Goal: Task Accomplishment & Management: Manage account settings

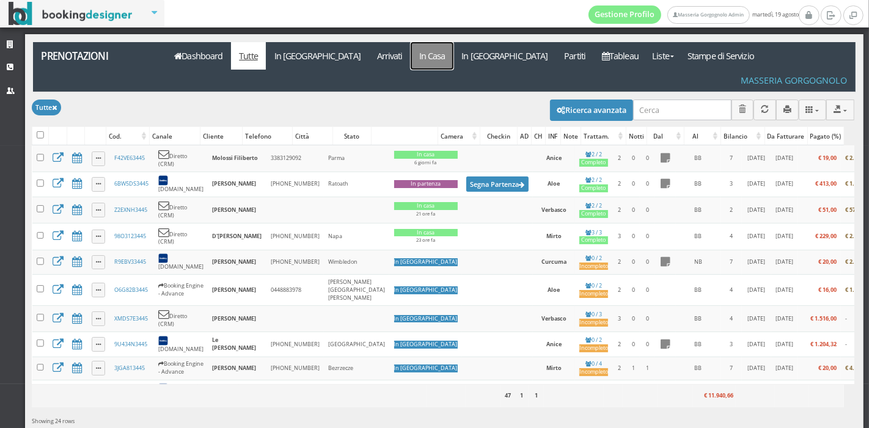
click at [411, 45] on link "In Casa" at bounding box center [432, 56] width 43 height 28
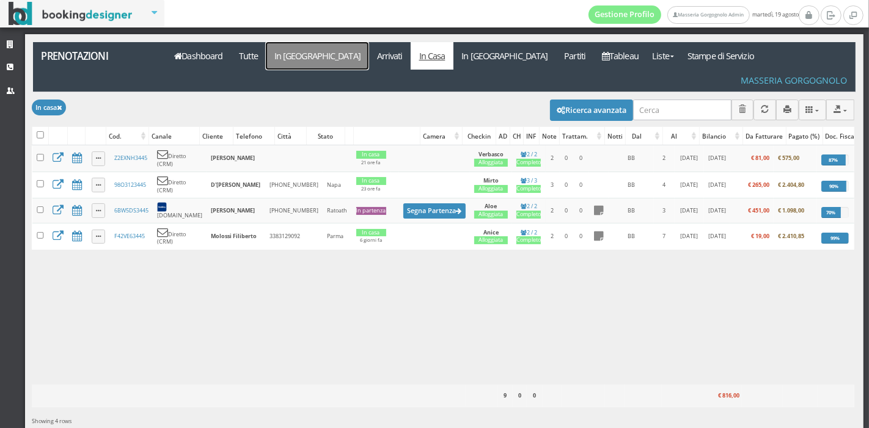
click at [303, 67] on link "In [GEOGRAPHIC_DATA]" at bounding box center [317, 56] width 103 height 28
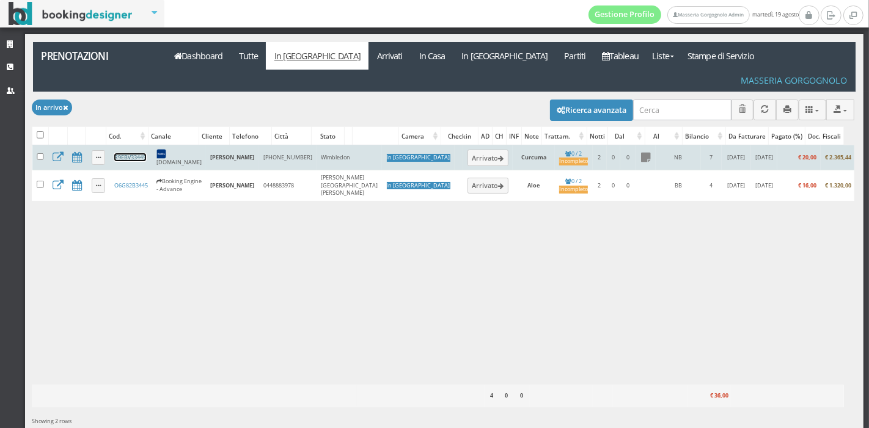
click at [120, 153] on link "R9EBV33445" at bounding box center [130, 157] width 32 height 8
click at [468, 150] on button "Arrivato" at bounding box center [488, 158] width 41 height 16
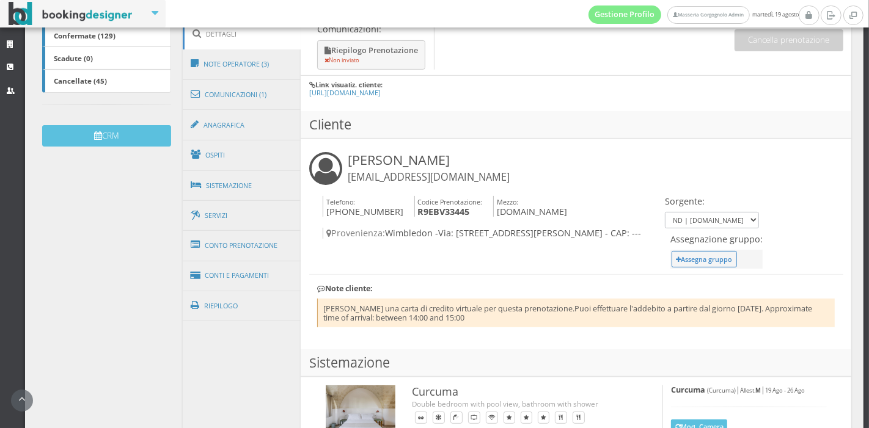
scroll to position [362, 0]
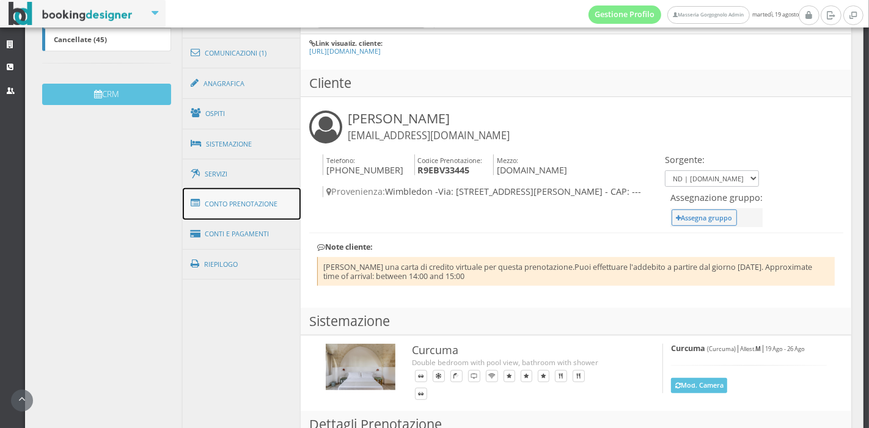
click at [237, 202] on link "Conto Prenotazione" at bounding box center [242, 204] width 119 height 32
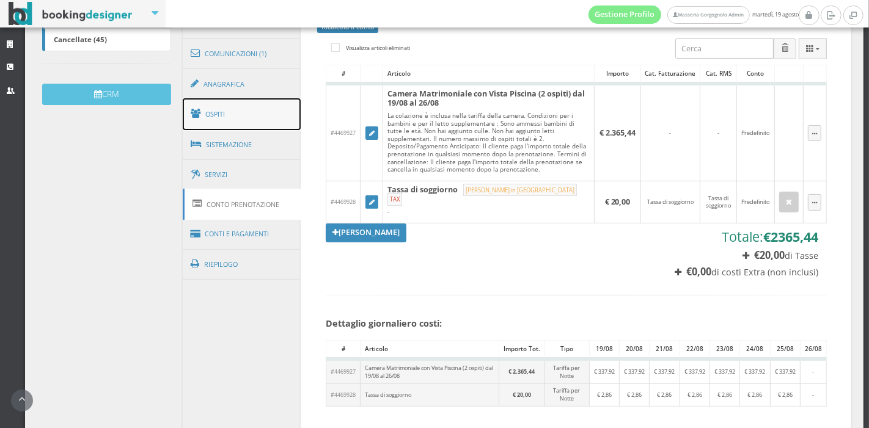
click at [249, 123] on link "Ospiti" at bounding box center [242, 114] width 119 height 32
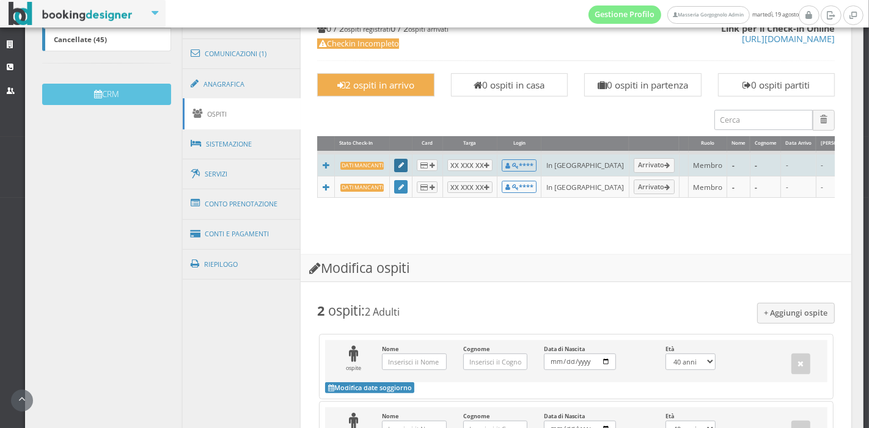
click at [394, 164] on link at bounding box center [400, 165] width 13 height 13
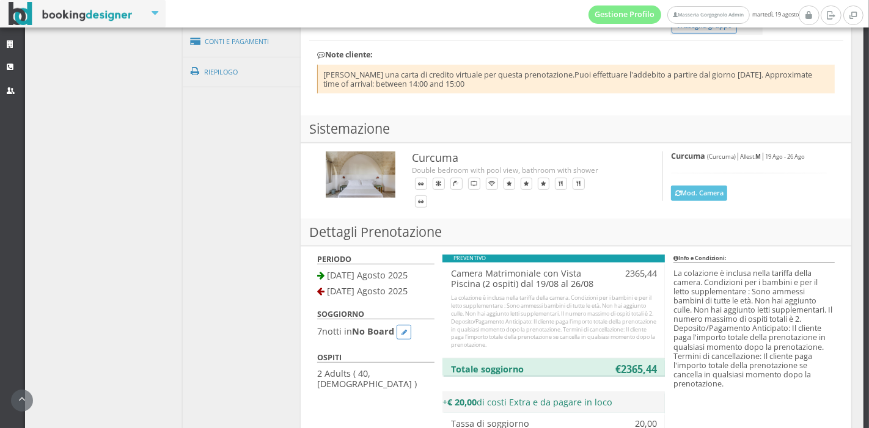
scroll to position [573, 0]
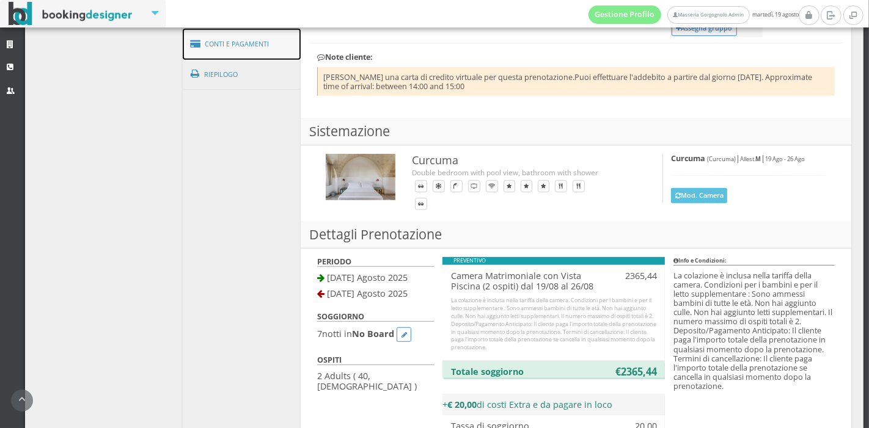
click at [210, 42] on link "Conti e Pagamenti" at bounding box center [242, 44] width 119 height 31
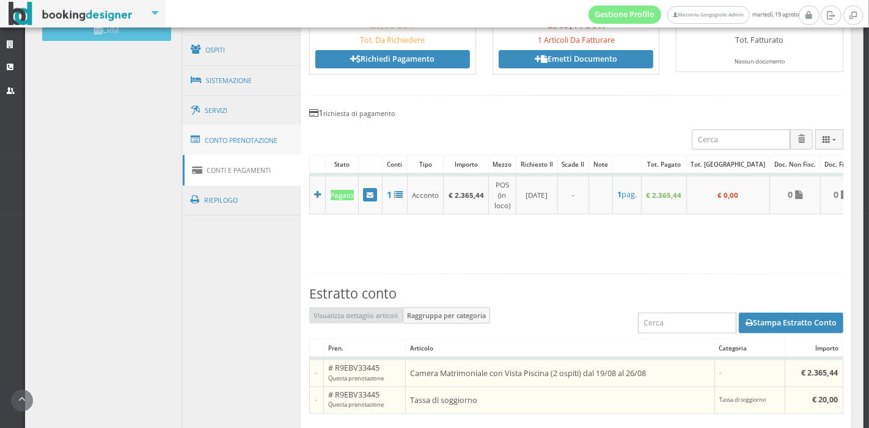
scroll to position [433, 0]
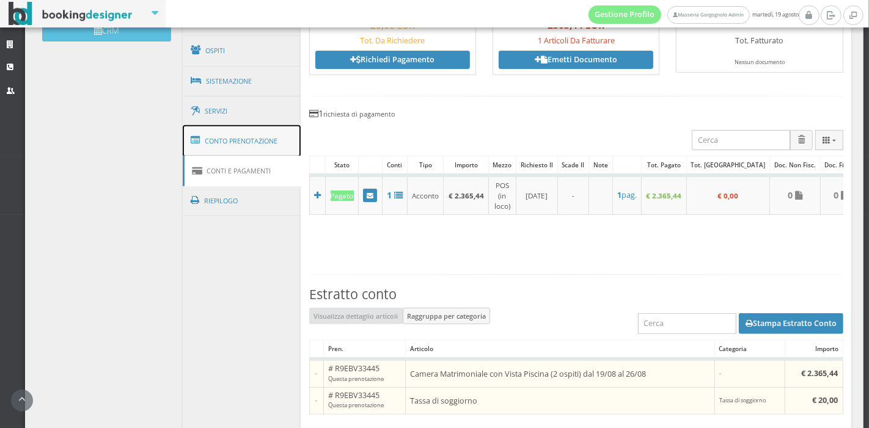
click at [225, 144] on link "Conto Prenotazione" at bounding box center [242, 141] width 119 height 32
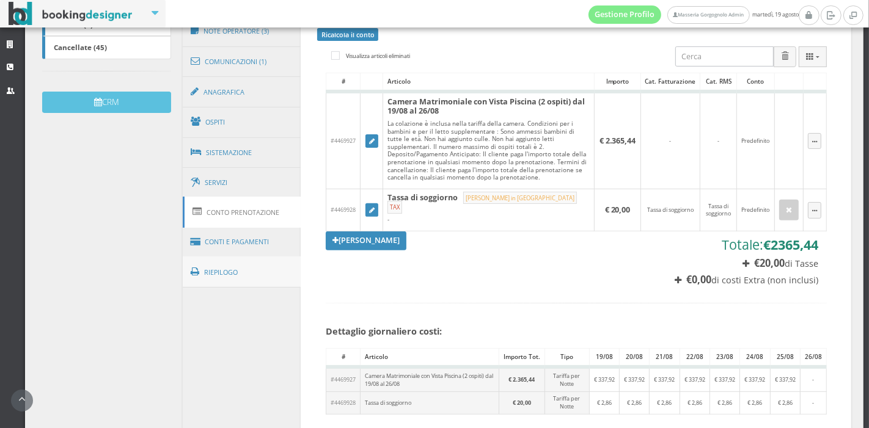
scroll to position [347, 0]
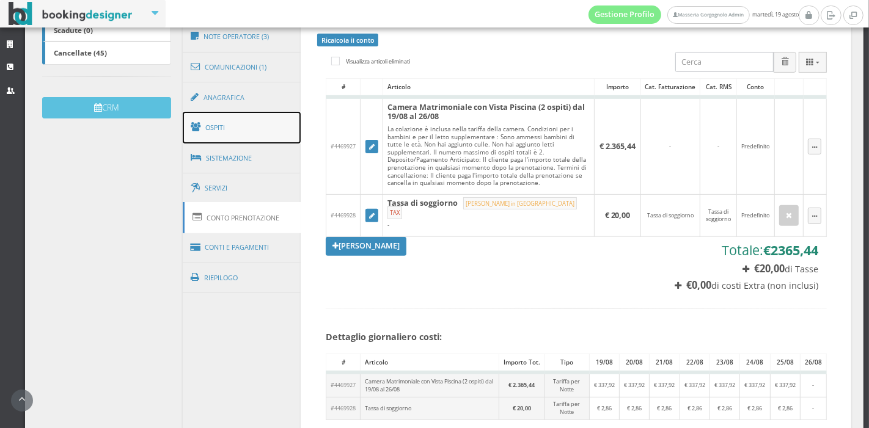
click at [241, 133] on link "Ospiti" at bounding box center [242, 128] width 119 height 32
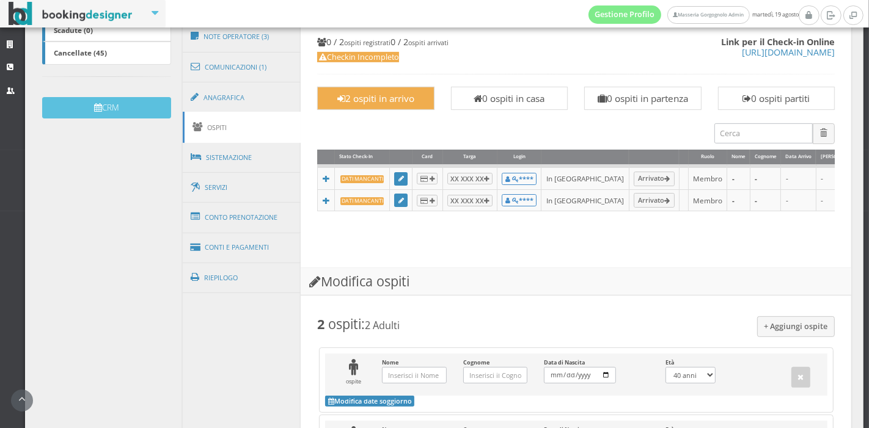
scroll to position [547, 0]
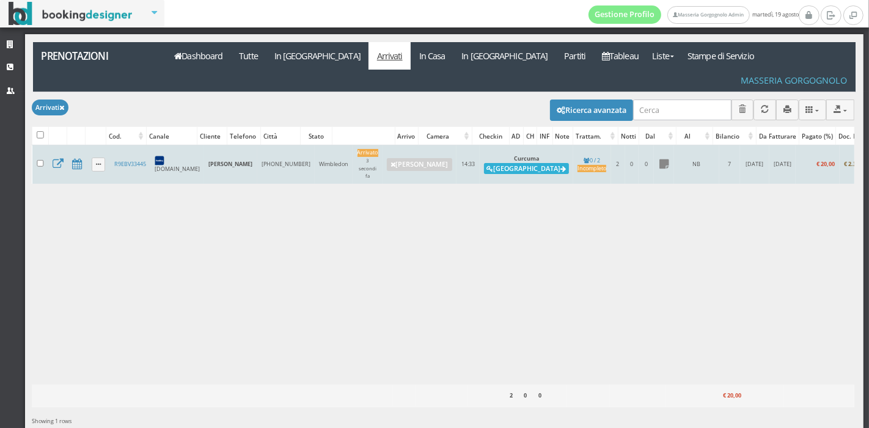
click at [484, 163] on button "[GEOGRAPHIC_DATA]" at bounding box center [526, 168] width 85 height 11
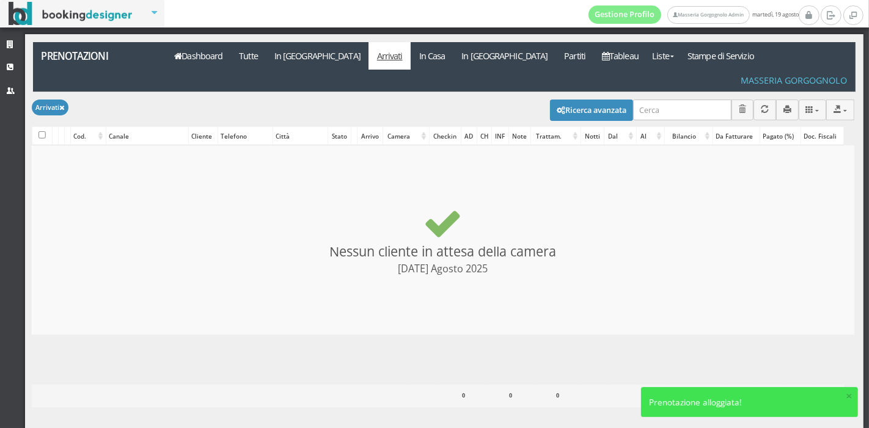
checkbox input "false"
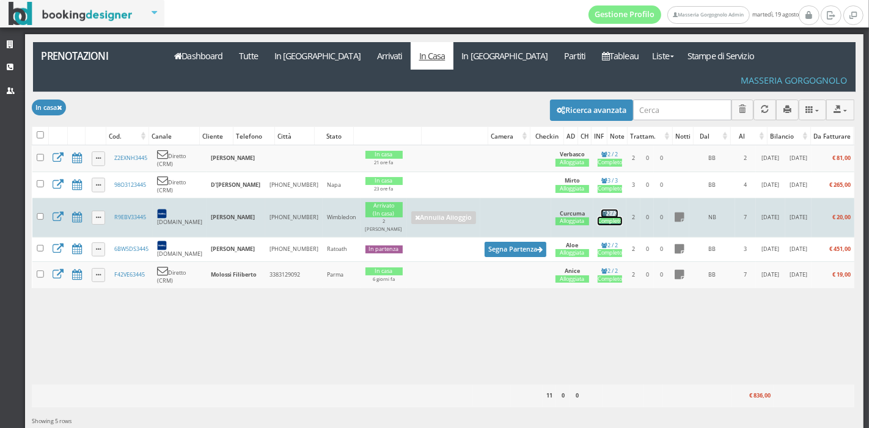
click at [598, 218] on div "Completo" at bounding box center [610, 222] width 24 height 8
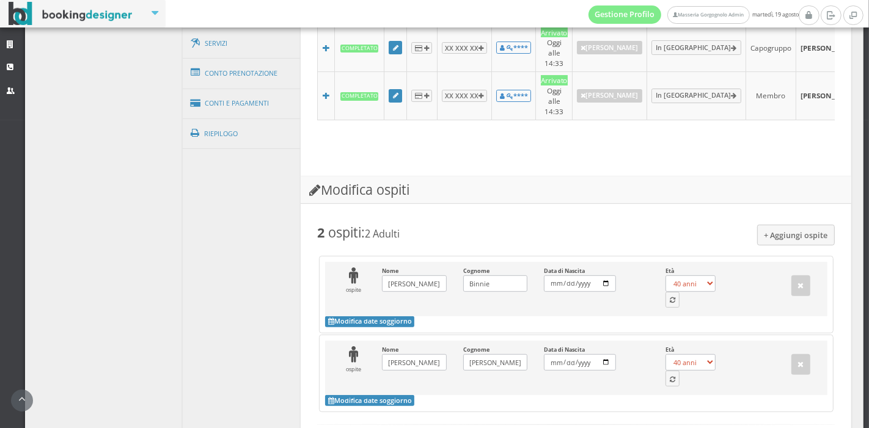
scroll to position [508, 0]
click at [666, 298] on button "button" at bounding box center [673, 300] width 15 height 16
select select "28"
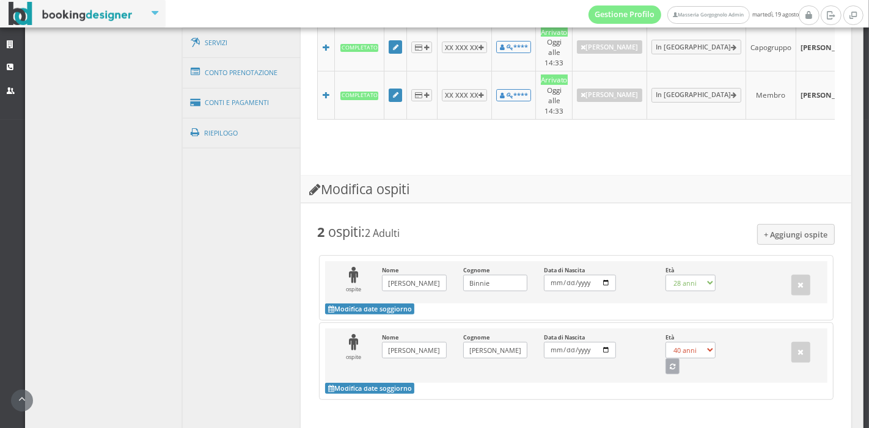
click at [667, 364] on button "button" at bounding box center [673, 367] width 15 height 16
select select "28"
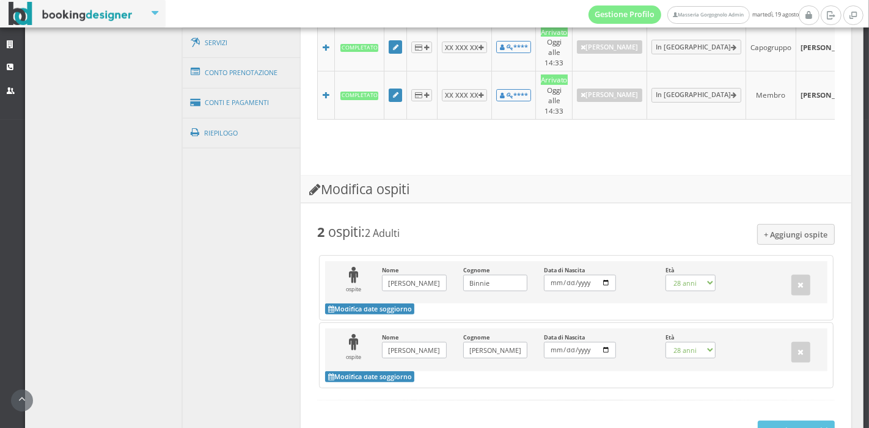
scroll to position [590, 0]
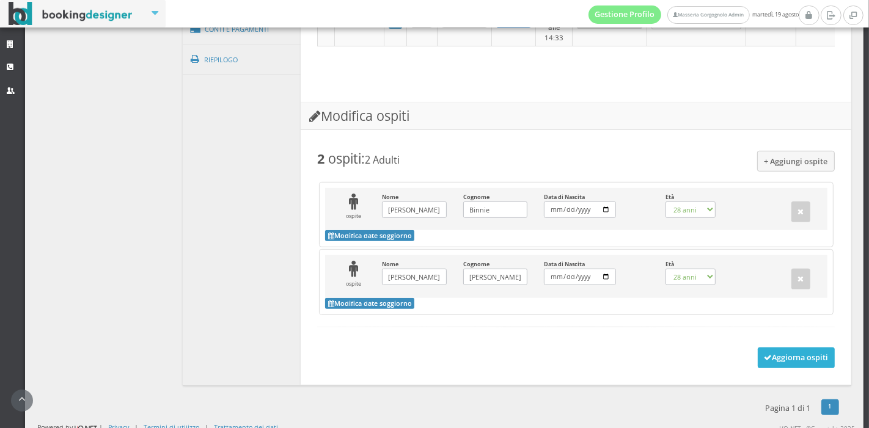
click at [779, 355] on button "Aggiorna ospiti" at bounding box center [797, 358] width 78 height 21
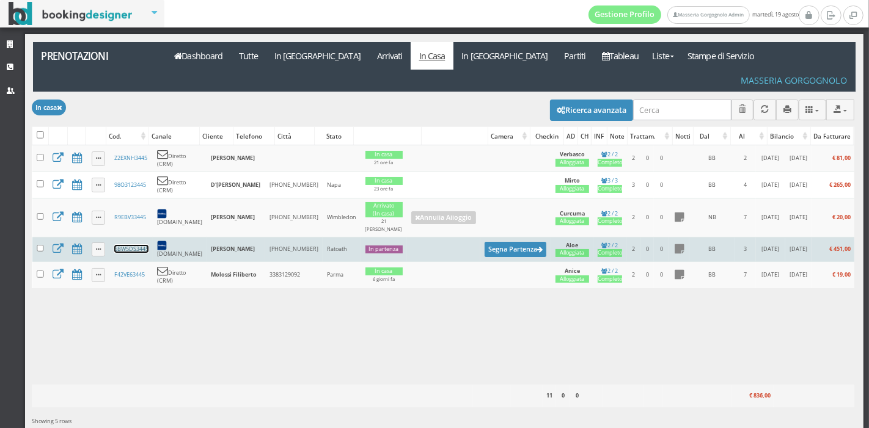
click at [128, 245] on link "6BW5DS3445" at bounding box center [131, 249] width 34 height 8
click at [485, 242] on button "Segna Partenza" at bounding box center [516, 249] width 62 height 15
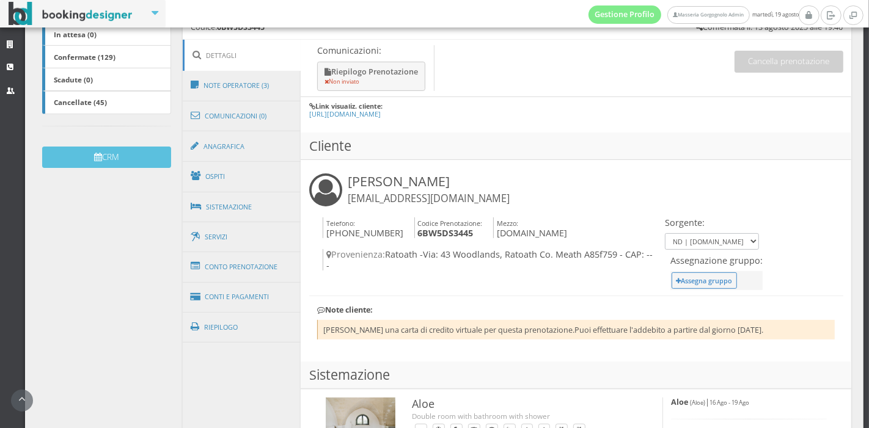
scroll to position [293, 0]
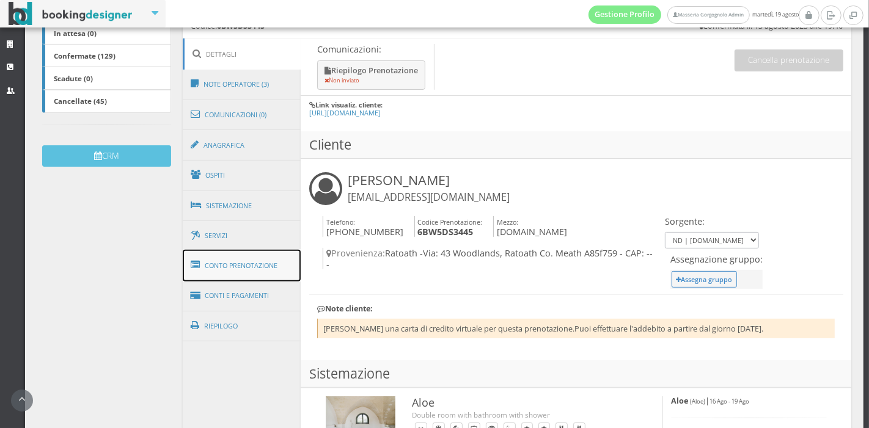
click at [229, 275] on link "Conto Prenotazione" at bounding box center [242, 266] width 119 height 32
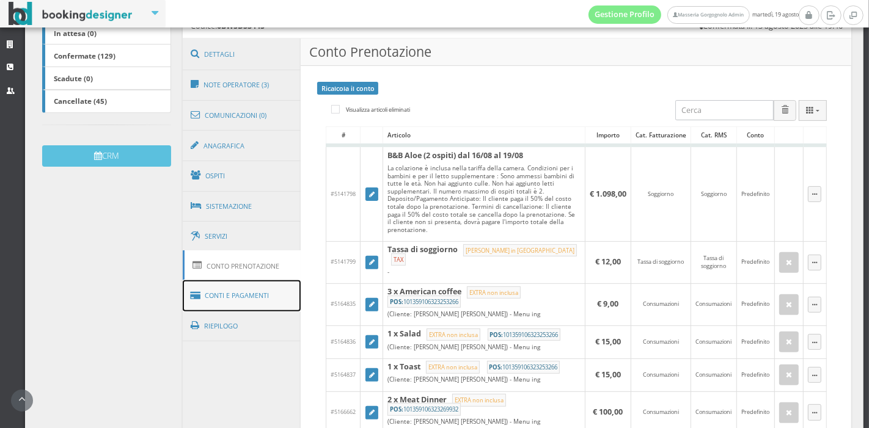
click at [234, 306] on link "Conti e Pagamenti" at bounding box center [242, 296] width 119 height 31
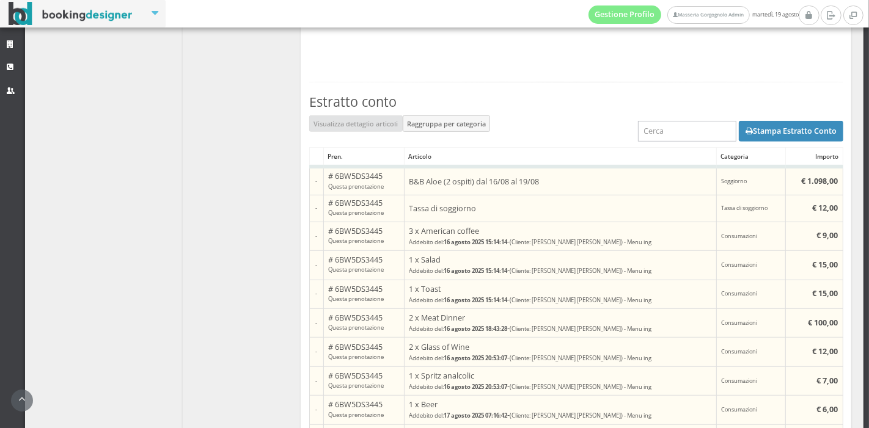
scroll to position [647, 0]
click at [755, 133] on button "Stampa Estratto Conto" at bounding box center [791, 130] width 105 height 21
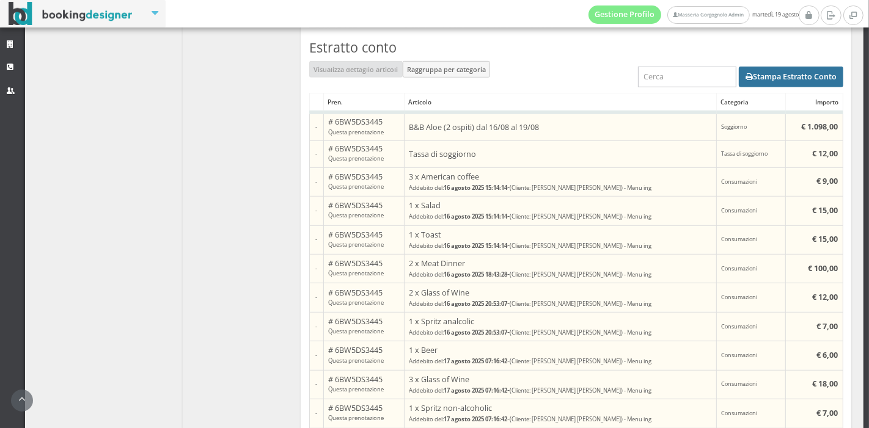
scroll to position [699, 0]
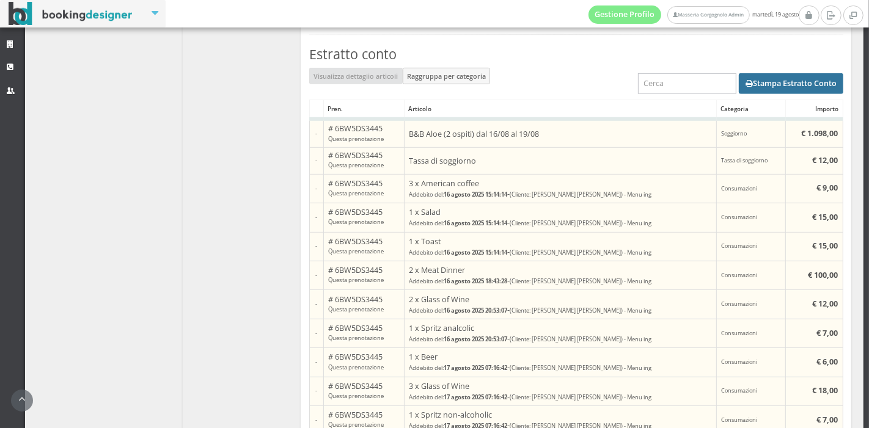
click at [785, 81] on button "Stampa Estratto Conto" at bounding box center [791, 83] width 105 height 21
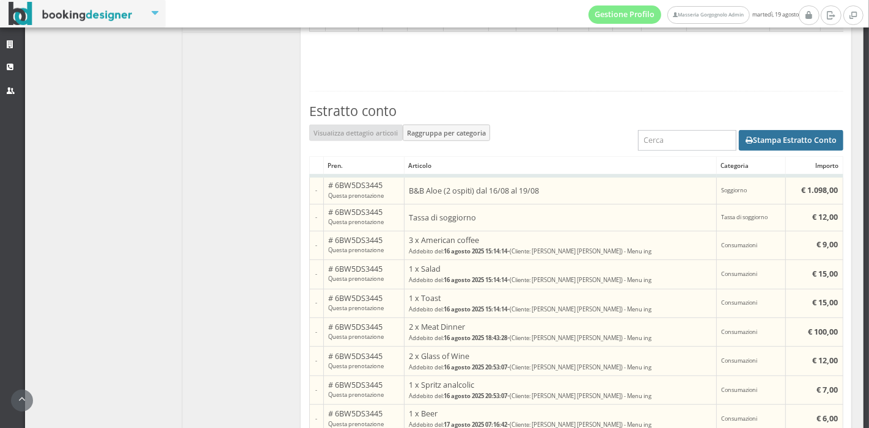
scroll to position [635, 0]
click at [446, 136] on div "Stampa Estratto Conto" at bounding box center [576, 142] width 534 height 32
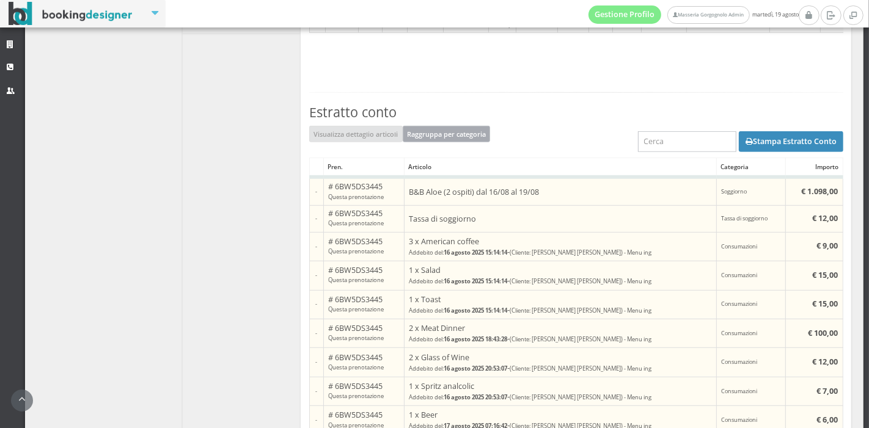
click at [455, 130] on button "Raggruppa per categoria" at bounding box center [447, 134] width 88 height 16
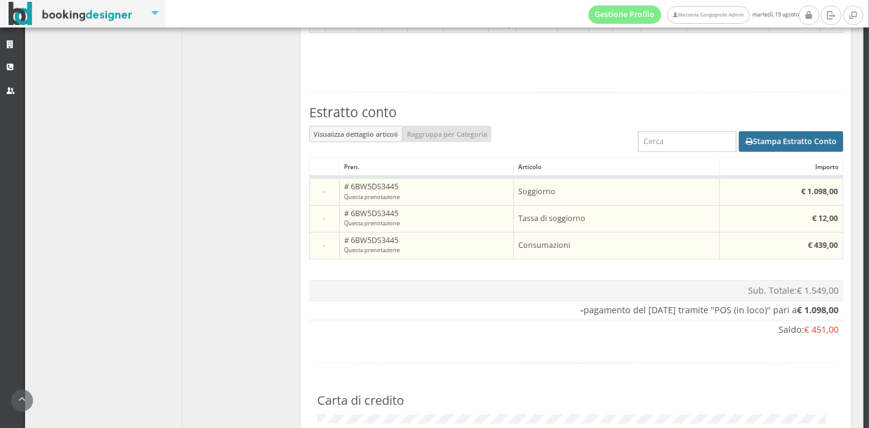
click at [774, 139] on button "Stampa Estratto Conto" at bounding box center [791, 141] width 105 height 21
click at [369, 132] on button "Visualizza dettaglio articoli" at bounding box center [356, 134] width 94 height 16
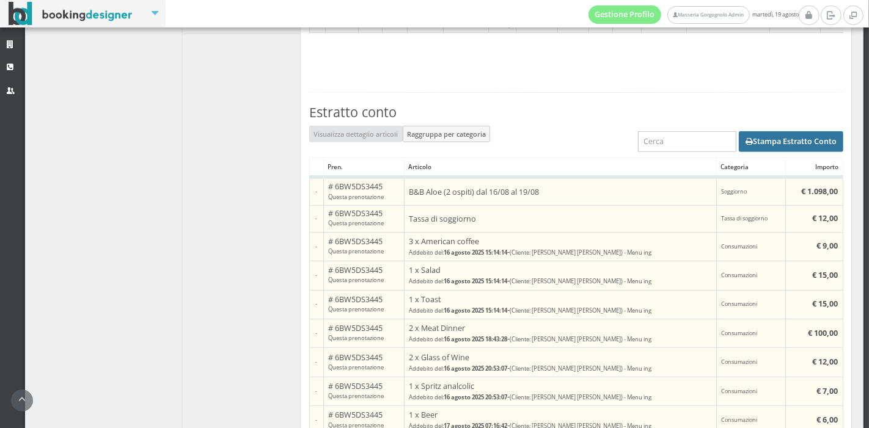
click at [740, 139] on button "Stampa Estratto Conto" at bounding box center [791, 141] width 105 height 21
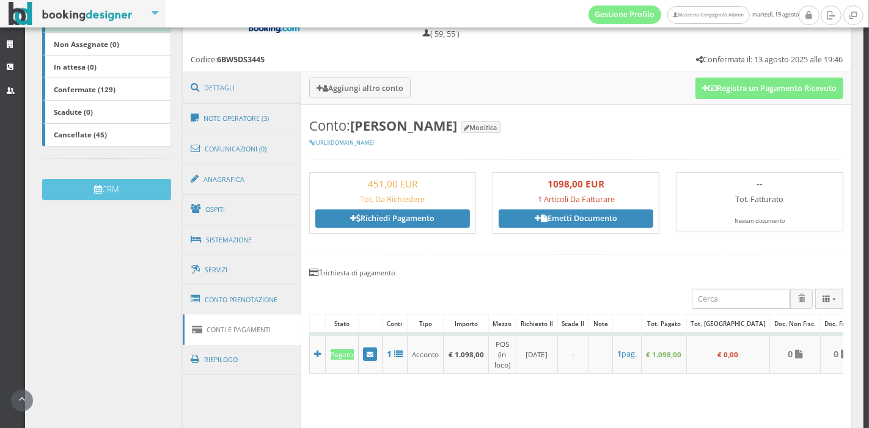
scroll to position [0, 0]
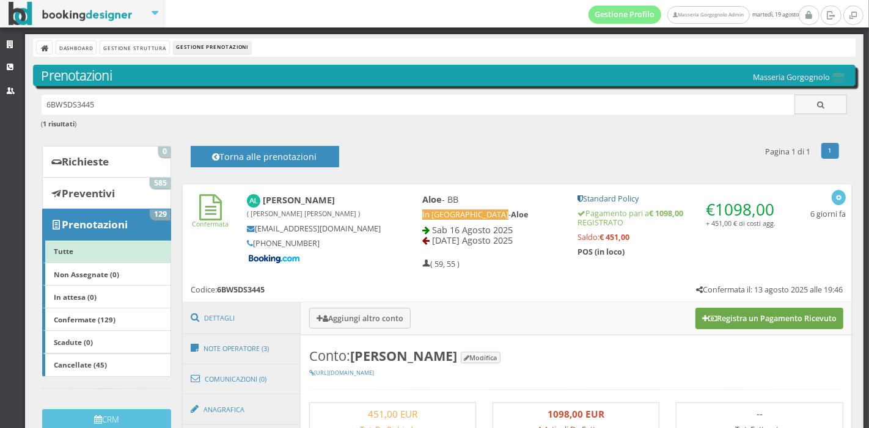
click at [708, 321] on icon at bounding box center [712, 319] width 9 height 8
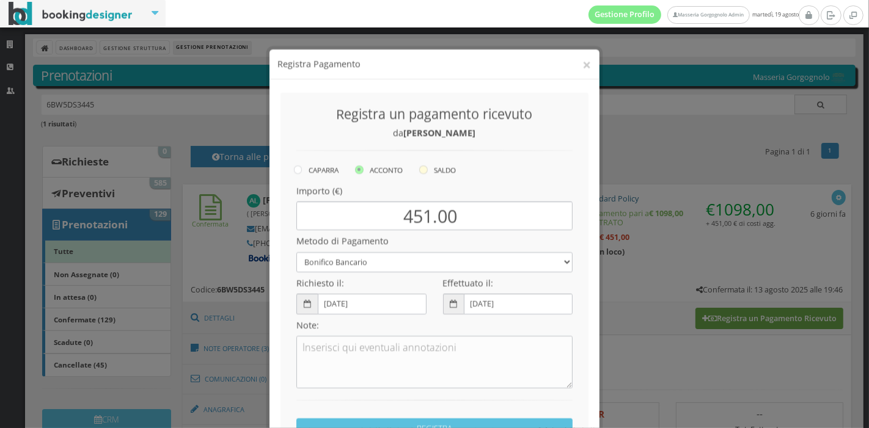
click at [424, 155] on icon at bounding box center [423, 159] width 9 height 9
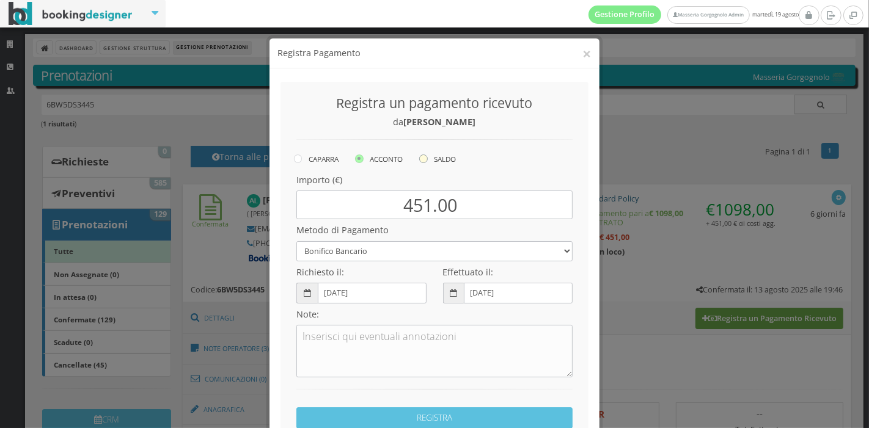
radio input "true"
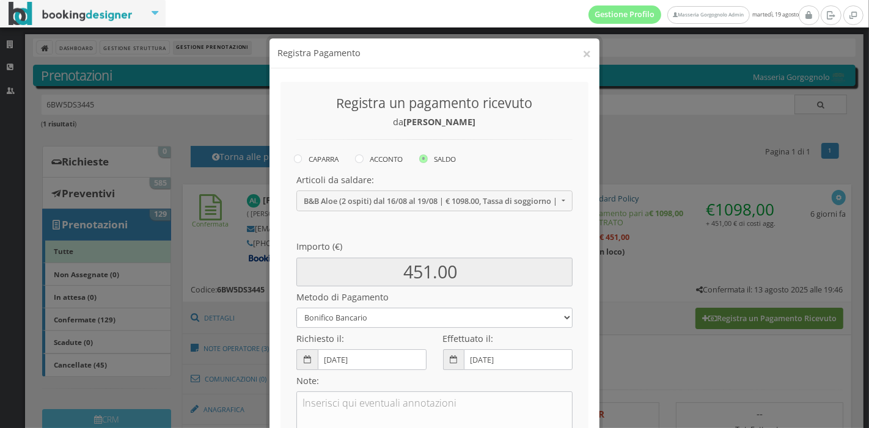
scroll to position [176, 0]
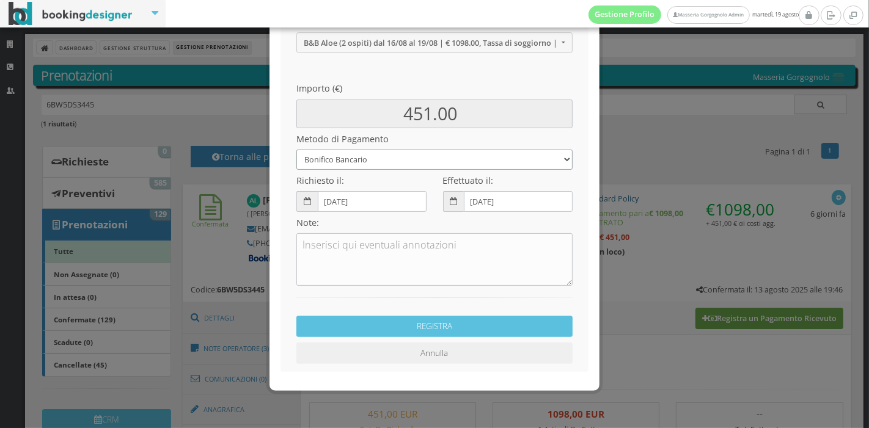
click at [433, 162] on select "Bonifico Bancario Carta di Credito Pay By Link Contanti Assegno Bancario Assegn…" at bounding box center [434, 160] width 276 height 20
select select
click at [296, 150] on select "Bonifico Bancario Carta di Credito Pay By Link Contanti Assegno Bancario Assegn…" at bounding box center [434, 160] width 276 height 20
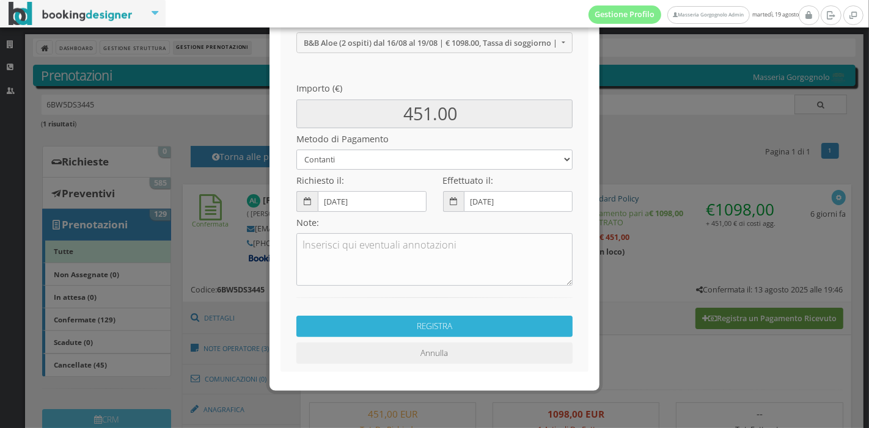
click at [430, 325] on button "REGISTRA" at bounding box center [434, 326] width 276 height 21
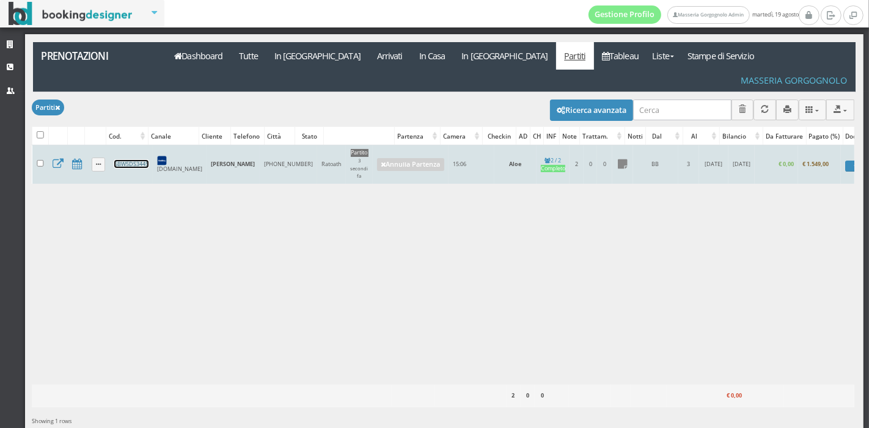
click at [134, 160] on link "6BW5DS3445" at bounding box center [131, 164] width 34 height 8
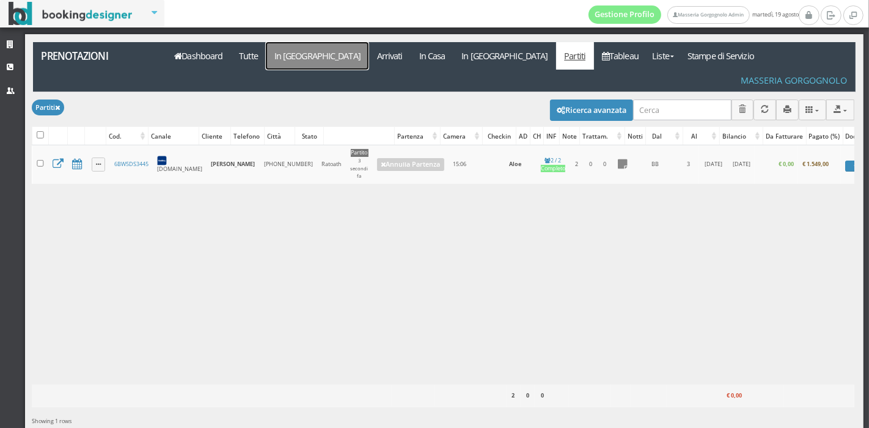
click at [281, 64] on link "In Arrivo" at bounding box center [317, 56] width 103 height 28
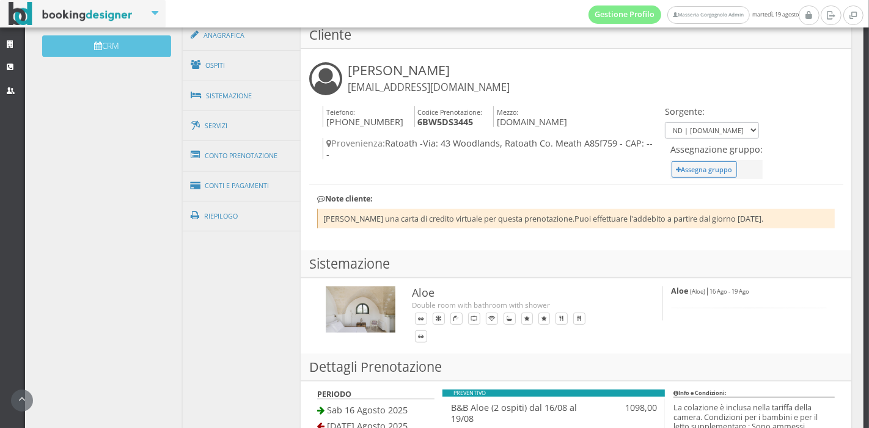
scroll to position [416, 0]
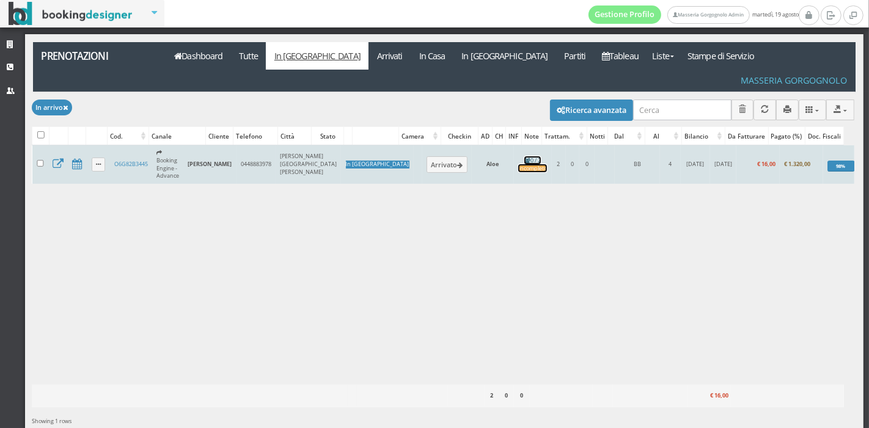
click at [518, 165] on div "Incompleto" at bounding box center [532, 169] width 29 height 8
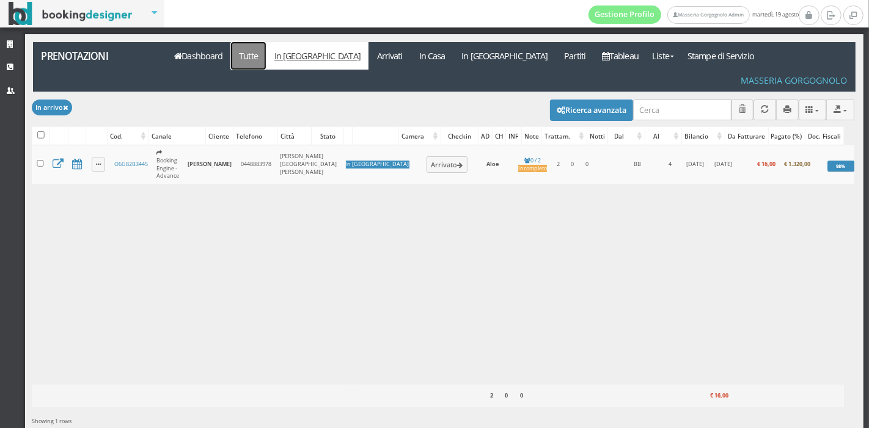
click at [254, 63] on link "Tutte" at bounding box center [248, 56] width 35 height 28
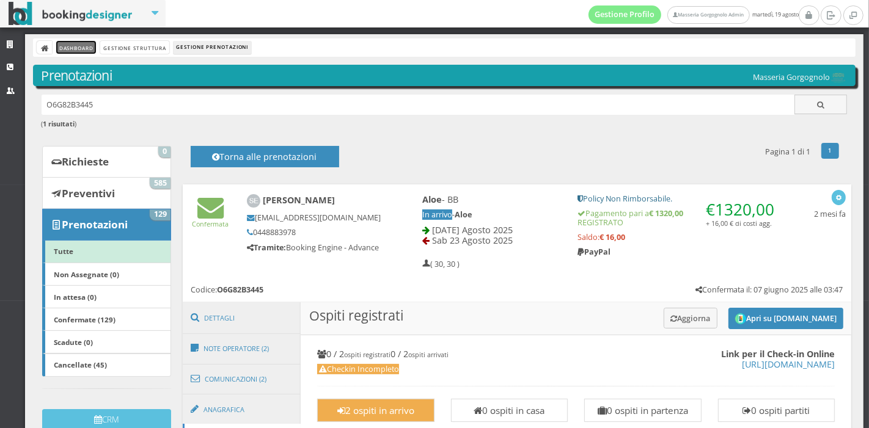
click at [76, 50] on link "Dashboard" at bounding box center [76, 47] width 40 height 13
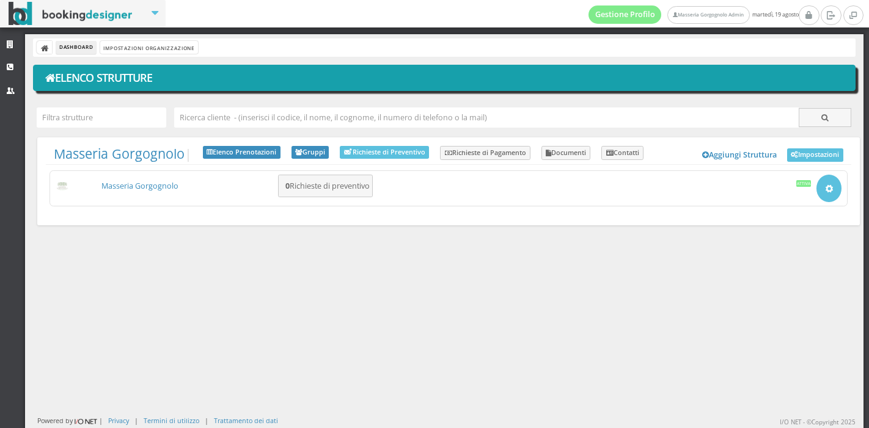
click at [171, 186] on link "Masseria Gorgognolo" at bounding box center [139, 186] width 77 height 10
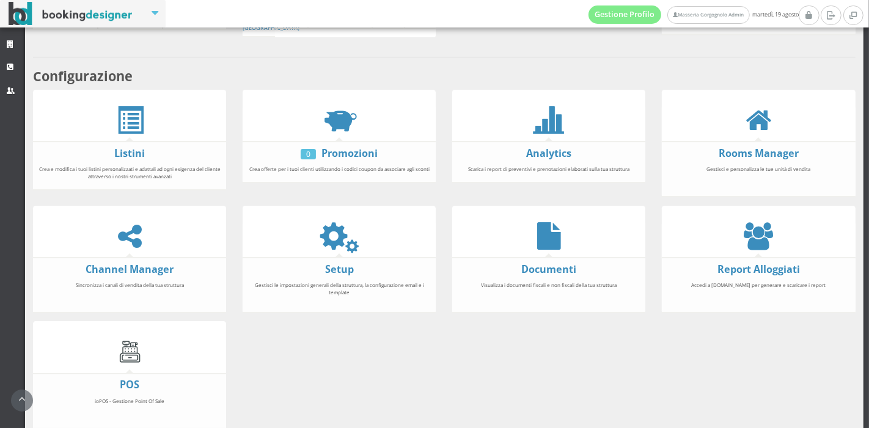
scroll to position [194, 0]
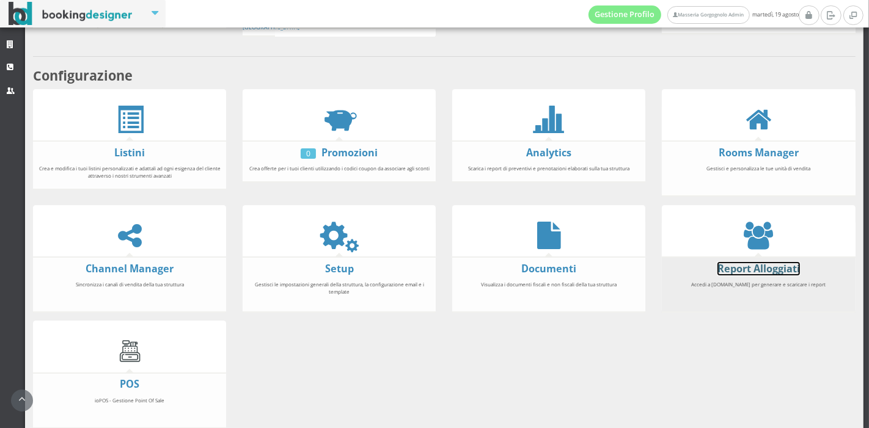
click at [735, 266] on link "Report Alloggiati" at bounding box center [759, 268] width 83 height 13
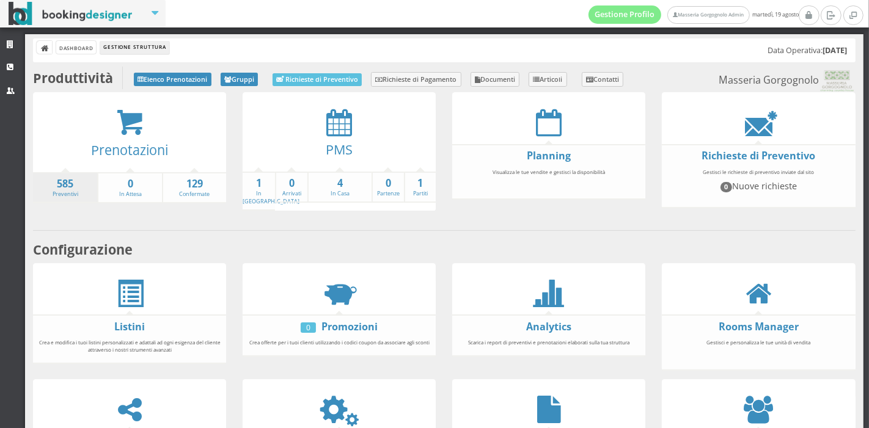
click at [35, 190] on li "585 Preventivi" at bounding box center [65, 188] width 64 height 32
click at [57, 188] on strong "585" at bounding box center [65, 184] width 64 height 14
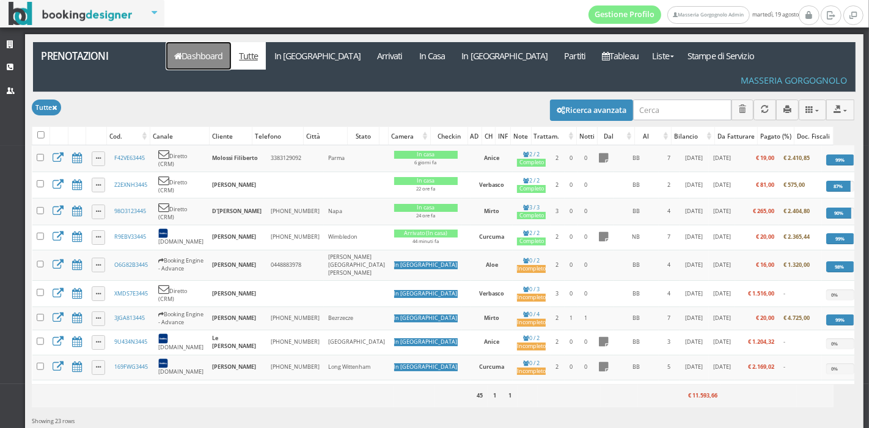
click at [196, 51] on link "Dashboard" at bounding box center [198, 56] width 65 height 28
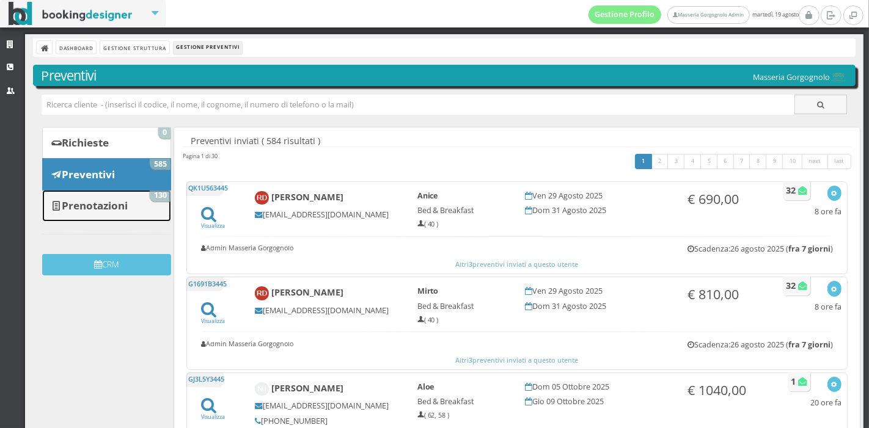
click at [128, 199] on b "Prenotazioni" at bounding box center [95, 206] width 66 height 14
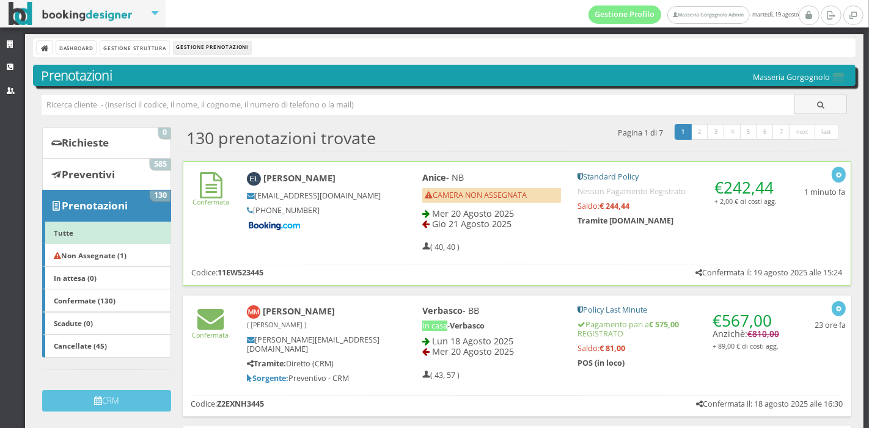
drag, startPoint x: 320, startPoint y: 183, endPoint x: 262, endPoint y: 178, distance: 58.2
click at [262, 178] on h4 "Elisa Laterza" at bounding box center [314, 179] width 134 height 14
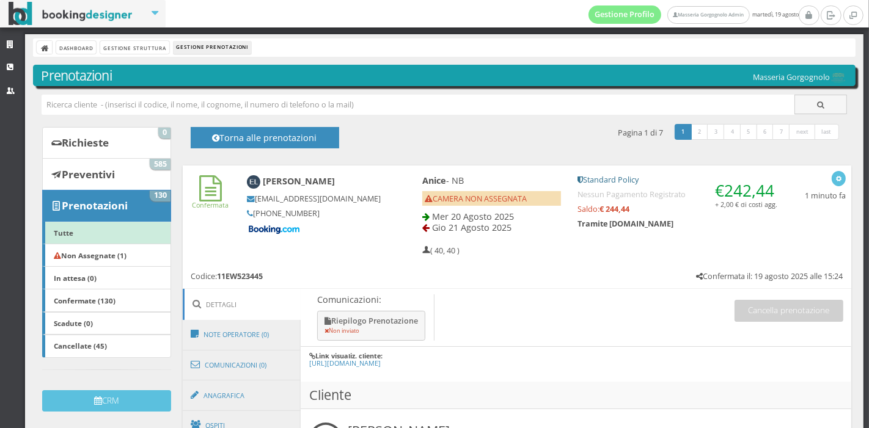
copy b "Elisa Laterza"
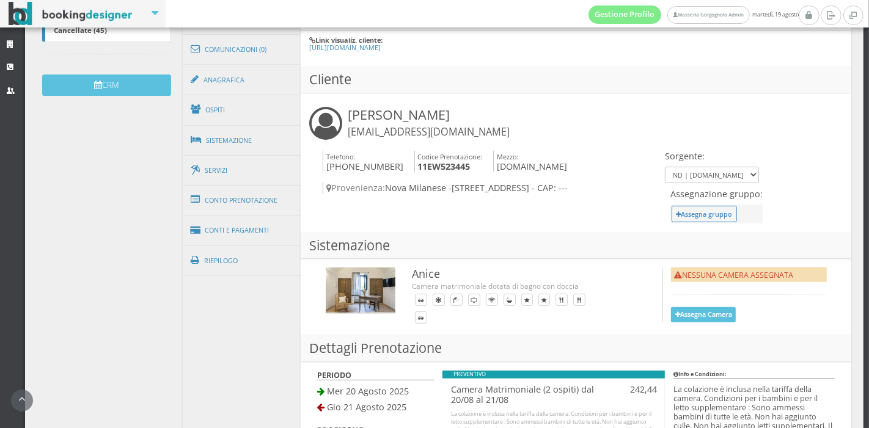
scroll to position [352, 0]
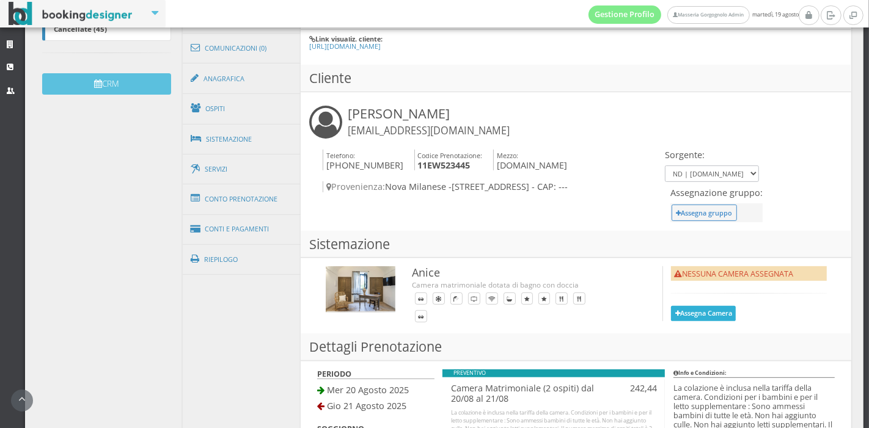
click at [675, 316] on button "Assegna Camera" at bounding box center [703, 313] width 65 height 15
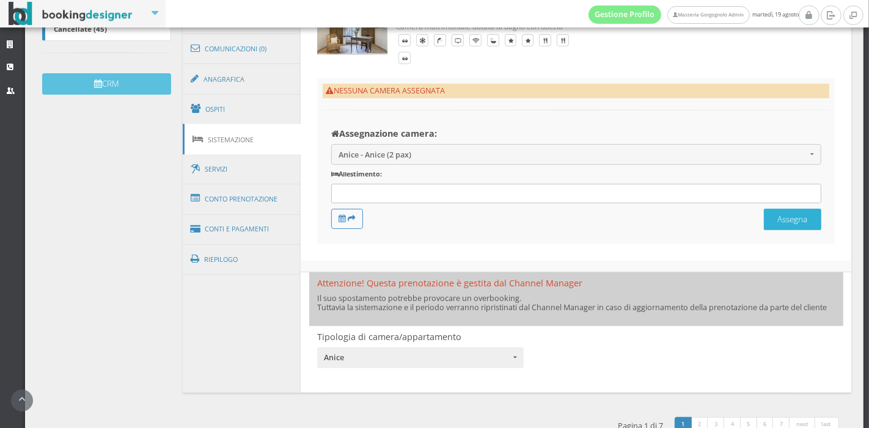
click at [779, 214] on button "Assegna" at bounding box center [792, 219] width 57 height 21
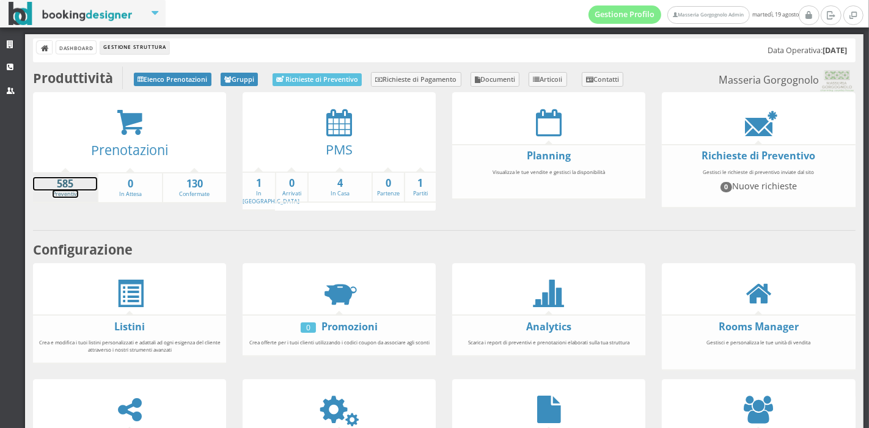
click at [81, 182] on strong "585" at bounding box center [65, 184] width 64 height 14
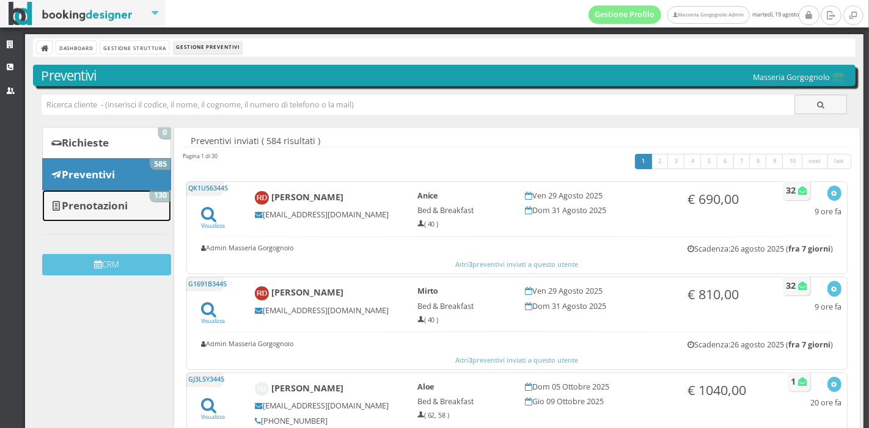
click at [102, 194] on link "Prenotazioni 130" at bounding box center [106, 206] width 129 height 32
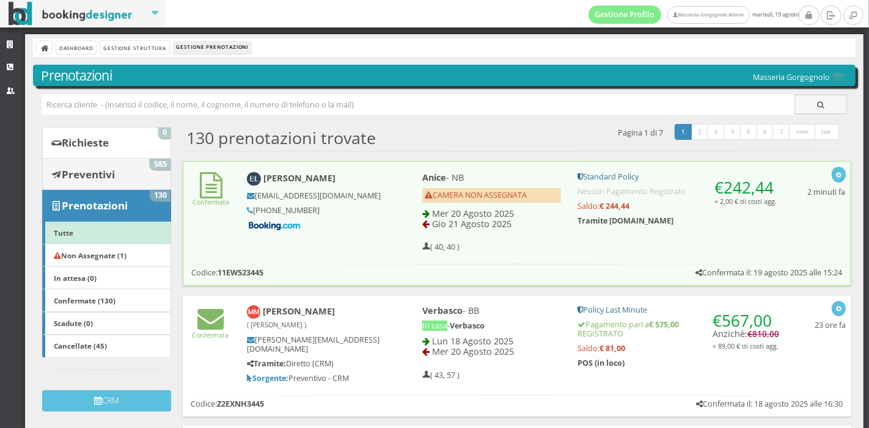
drag, startPoint x: 0, startPoint y: 0, endPoint x: 111, endPoint y: 166, distance: 200.0
click at [111, 167] on b "Preventivi" at bounding box center [88, 174] width 53 height 14
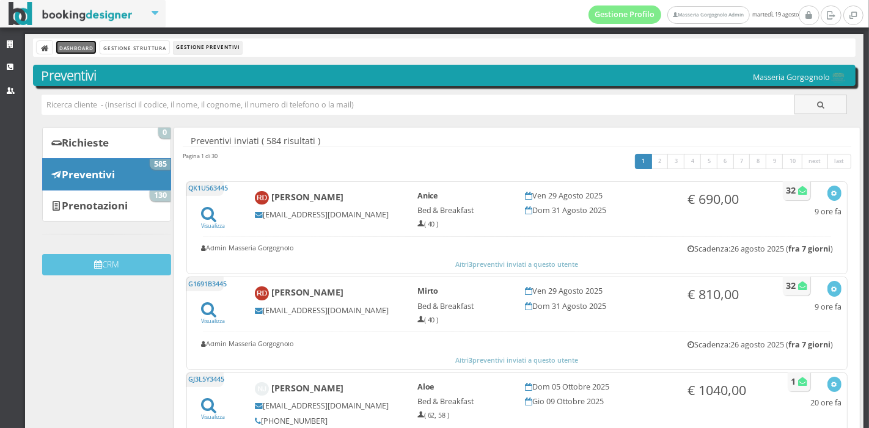
click at [83, 46] on link "Dashboard" at bounding box center [76, 47] width 40 height 13
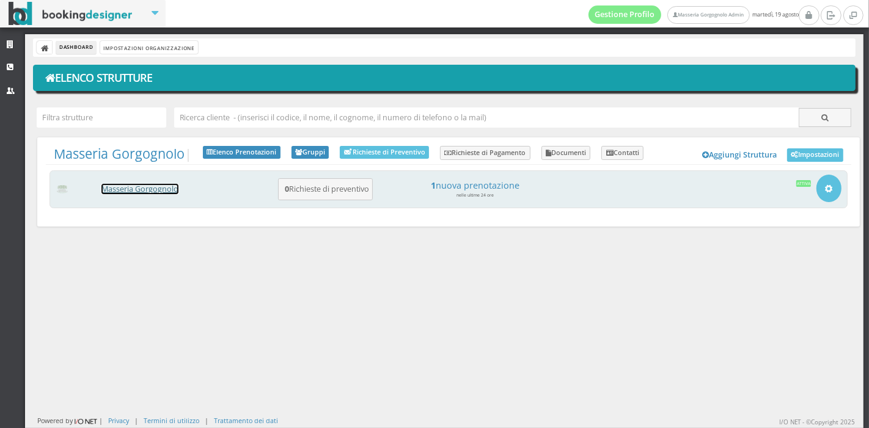
click at [147, 190] on link "Masseria Gorgognolo" at bounding box center [139, 189] width 77 height 10
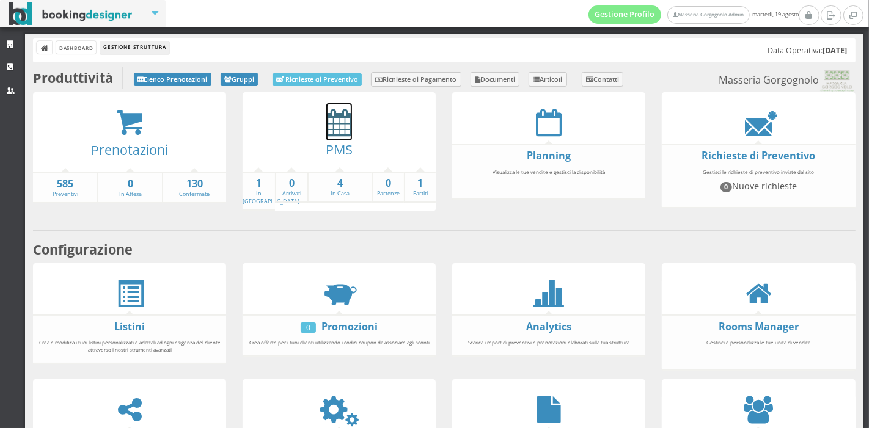
click at [337, 132] on icon at bounding box center [339, 123] width 26 height 28
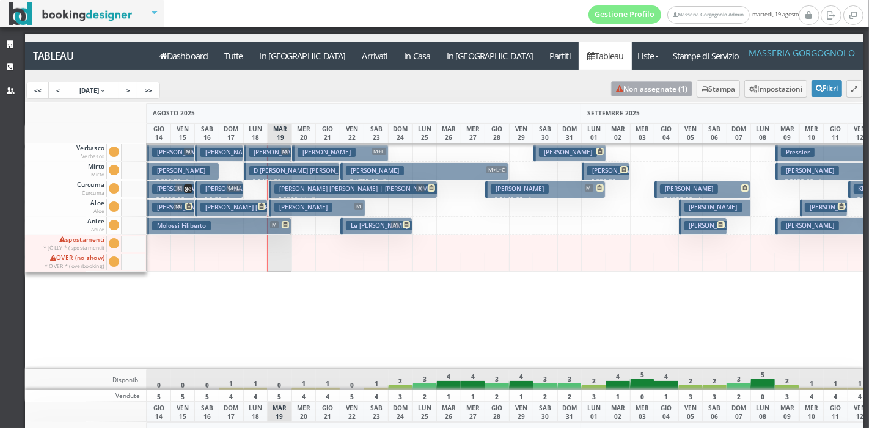
click at [633, 85] on link "Non assegnate ( 1 )" at bounding box center [651, 88] width 81 height 15
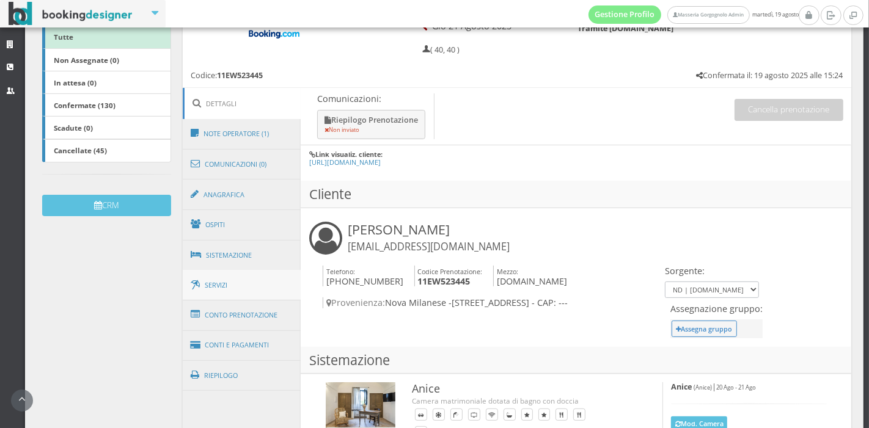
scroll to position [239, 0]
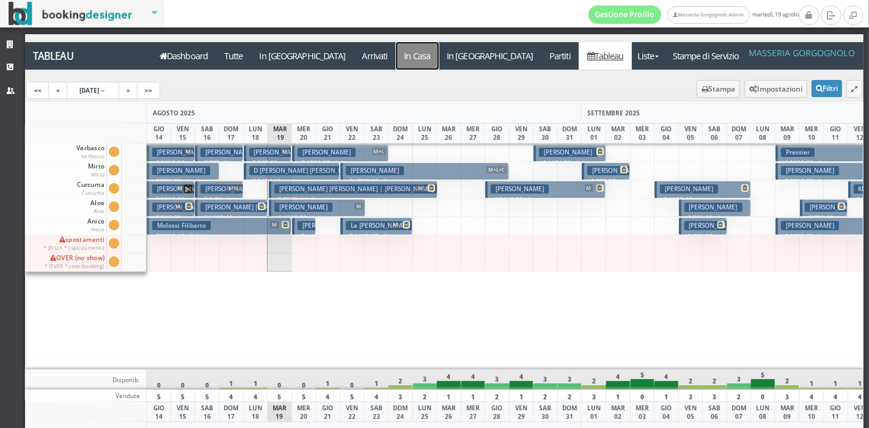
click at [396, 50] on a=pms-instay-reservations"] "In Casa" at bounding box center [417, 56] width 43 height 28
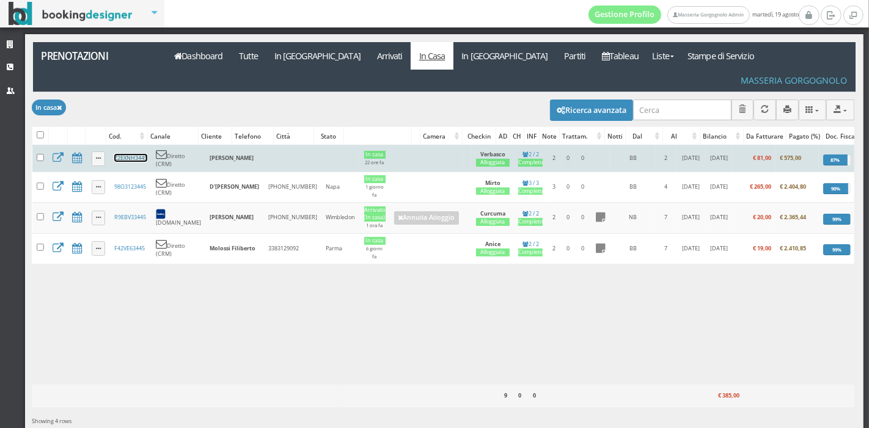
click at [126, 154] on link "Z2EXNH3445" at bounding box center [130, 158] width 33 height 8
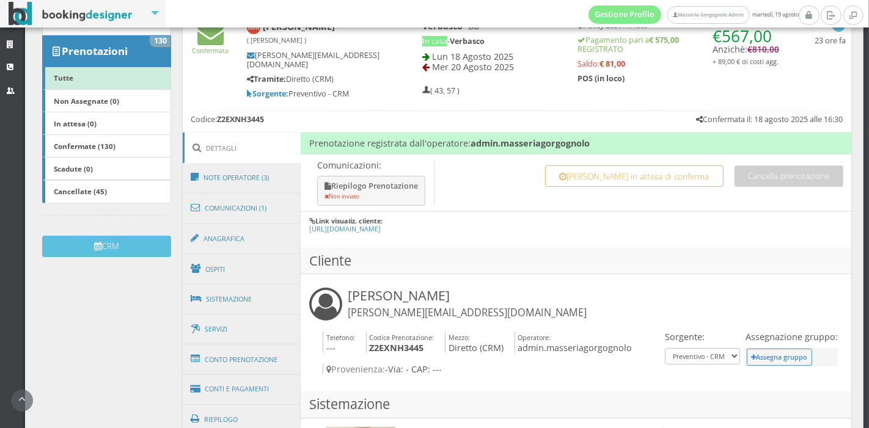
scroll to position [210, 0]
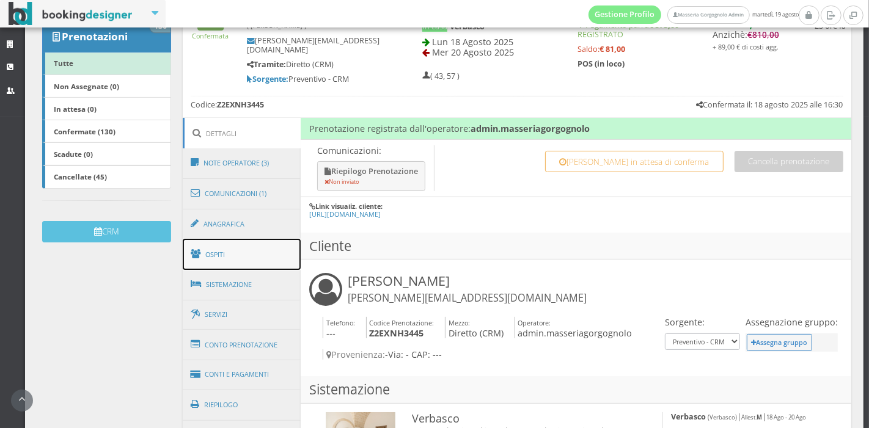
click at [261, 250] on link "Ospiti" at bounding box center [242, 255] width 119 height 32
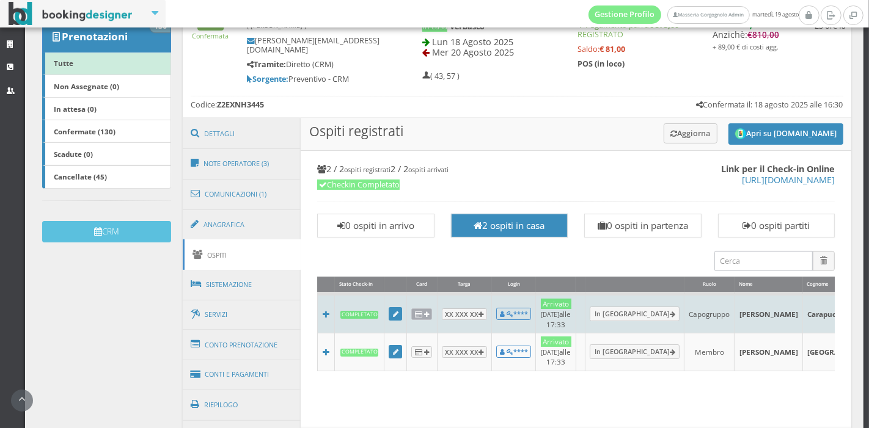
scroll to position [355, 0]
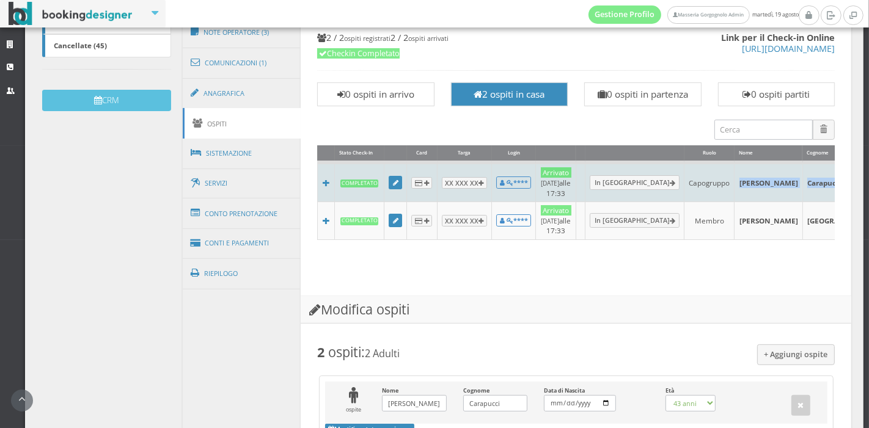
drag, startPoint x: 700, startPoint y: 180, endPoint x: 770, endPoint y: 182, distance: 70.3
click at [770, 182] on tr "Completato XX XXX XX **** Arrivato 18/08/2025 alle 17:33 In Partenza Capogruppo…" at bounding box center [714, 182] width 792 height 39
copy tr "Claudia Carapucci"
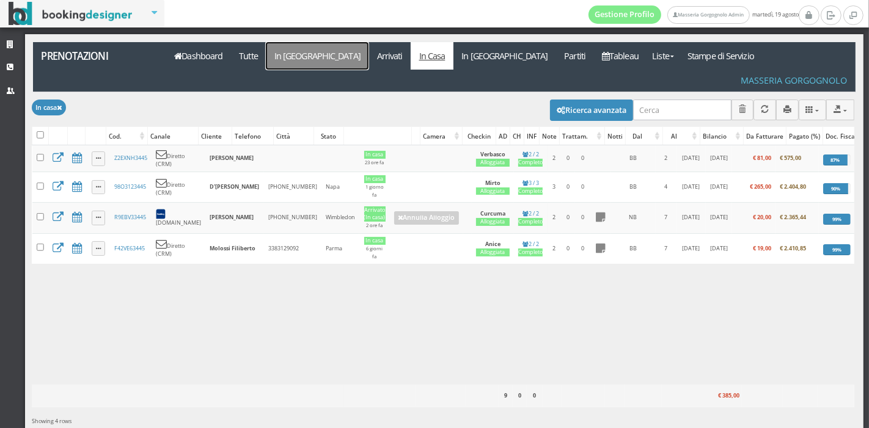
click at [294, 52] on link "In [GEOGRAPHIC_DATA]" at bounding box center [317, 56] width 103 height 28
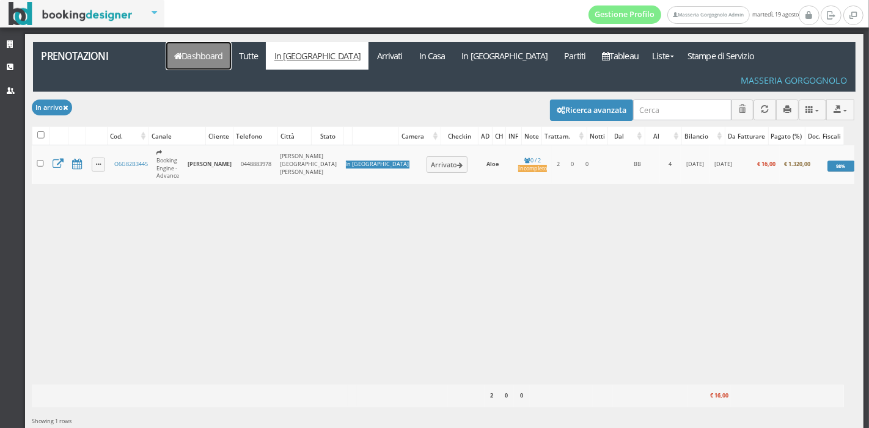
click at [204, 55] on link "Dashboard" at bounding box center [198, 56] width 65 height 28
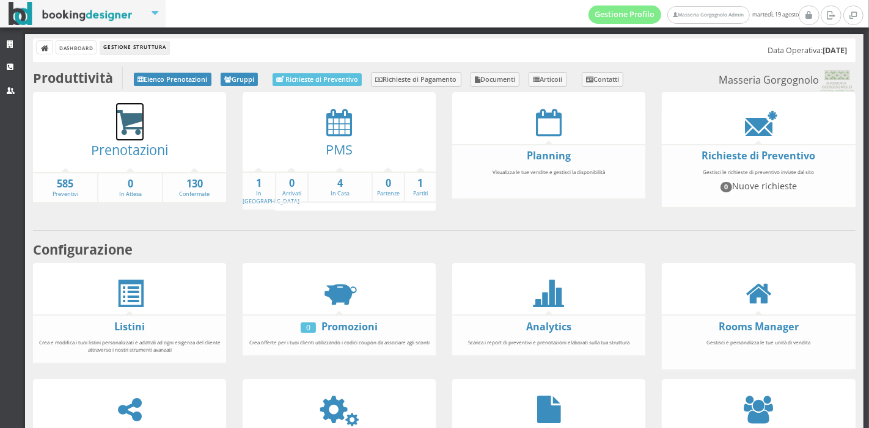
click at [136, 127] on icon at bounding box center [130, 123] width 28 height 28
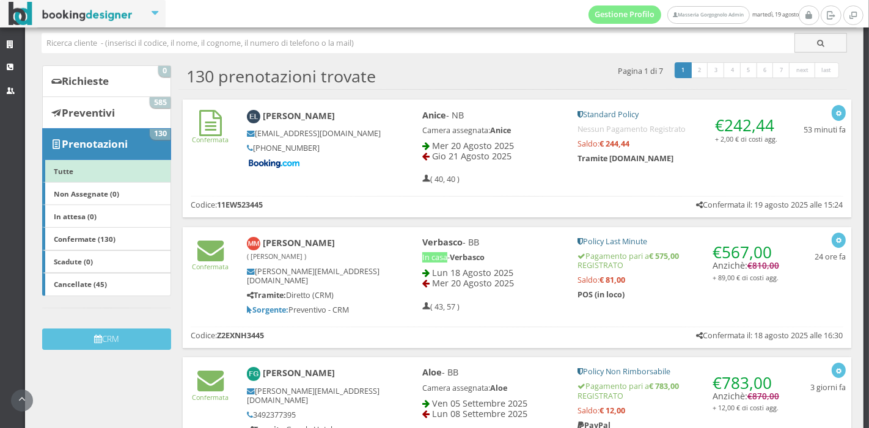
scroll to position [90, 0]
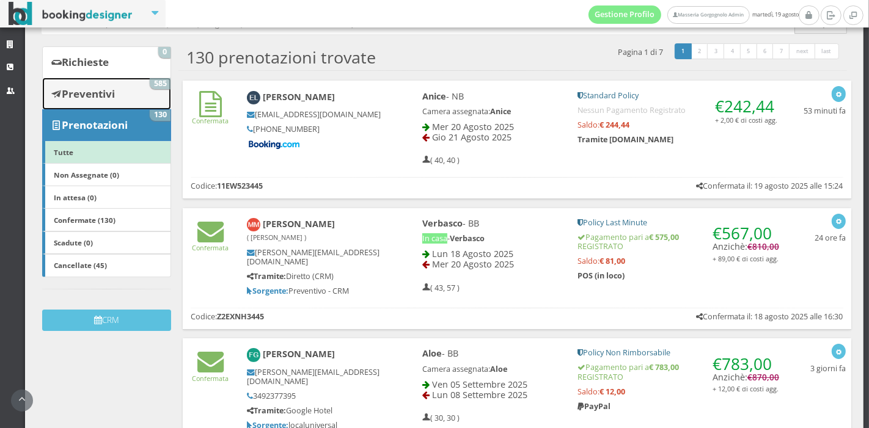
click at [139, 97] on link "Preventivi 585" at bounding box center [106, 94] width 129 height 32
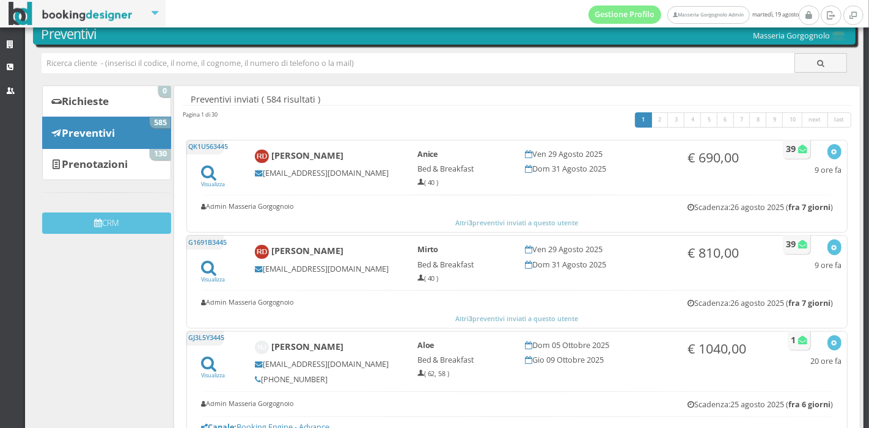
scroll to position [46, 0]
click at [131, 166] on link "Prenotazioni 130" at bounding box center [106, 165] width 129 height 32
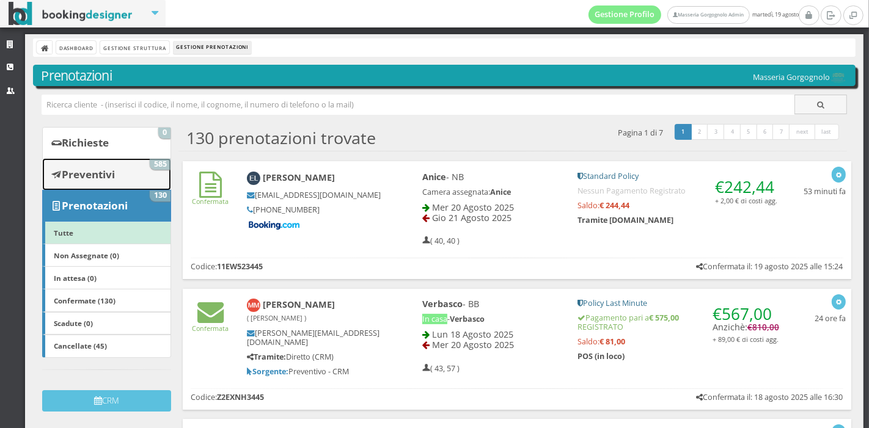
click at [127, 164] on link "Preventivi 585" at bounding box center [106, 174] width 129 height 32
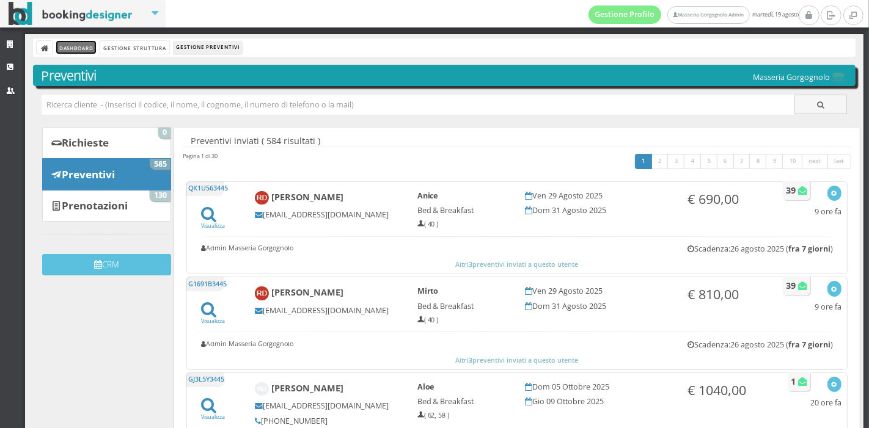
click at [87, 53] on link "Dashboard" at bounding box center [76, 47] width 40 height 13
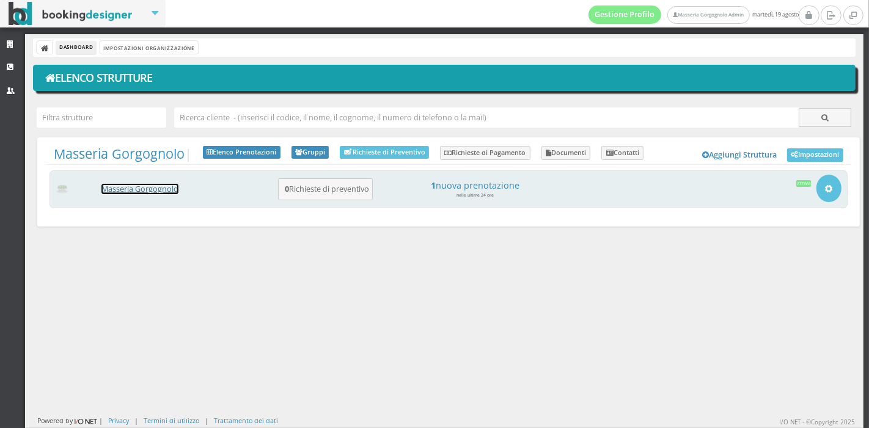
click at [167, 191] on link "Masseria Gorgognolo" at bounding box center [139, 189] width 77 height 10
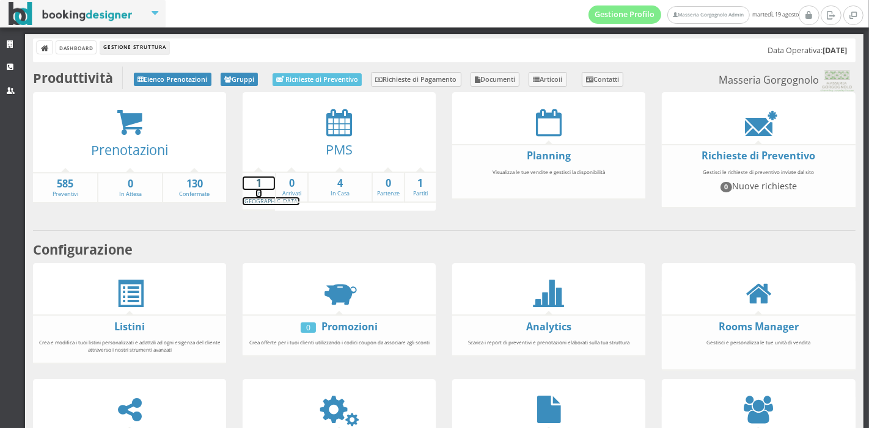
click at [264, 189] on link "1 In [GEOGRAPHIC_DATA]" at bounding box center [271, 191] width 57 height 29
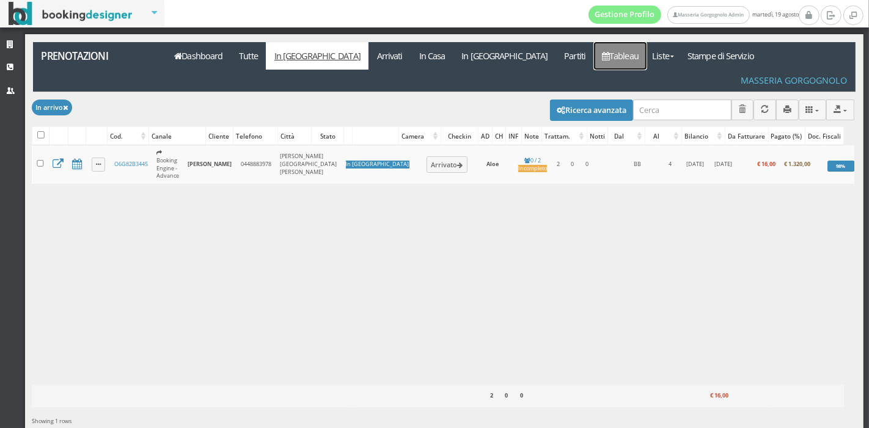
click at [602, 56] on icon at bounding box center [605, 56] width 7 height 9
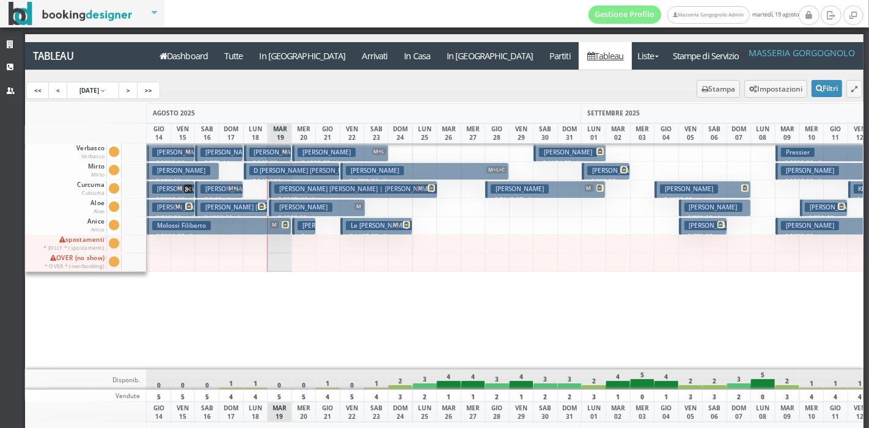
click at [508, 325] on div "Volpe Remi M € 2149.02 5 notti 2 Adulti" at bounding box center [497, 257] width 25 height 227
click at [286, 56] on a=pms-arrival-reservations"] "In Arrivo" at bounding box center [302, 56] width 103 height 28
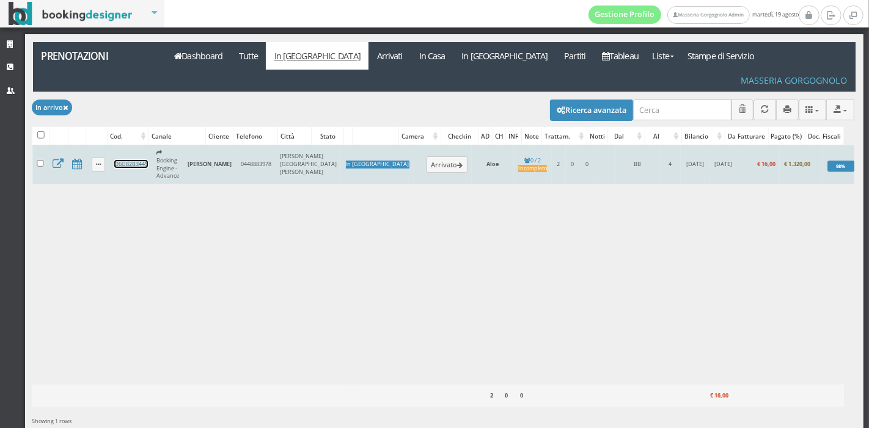
click at [122, 160] on link "O6G82B3445" at bounding box center [131, 164] width 34 height 8
click at [427, 156] on button "Arrivato" at bounding box center [447, 164] width 41 height 16
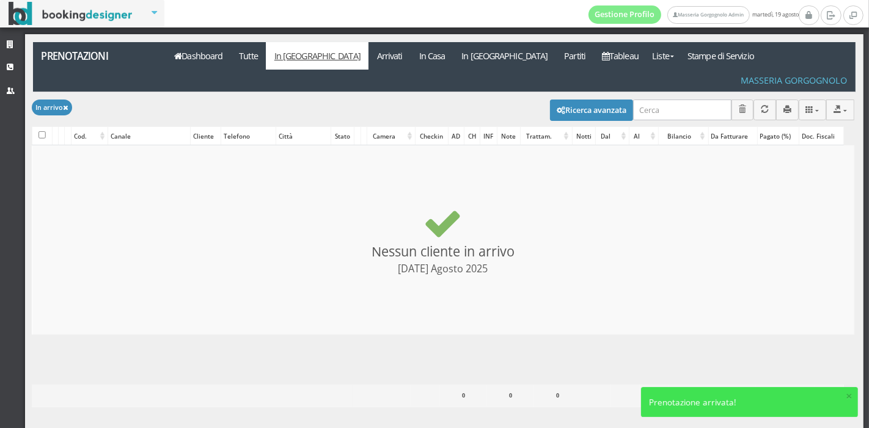
checkbox input "false"
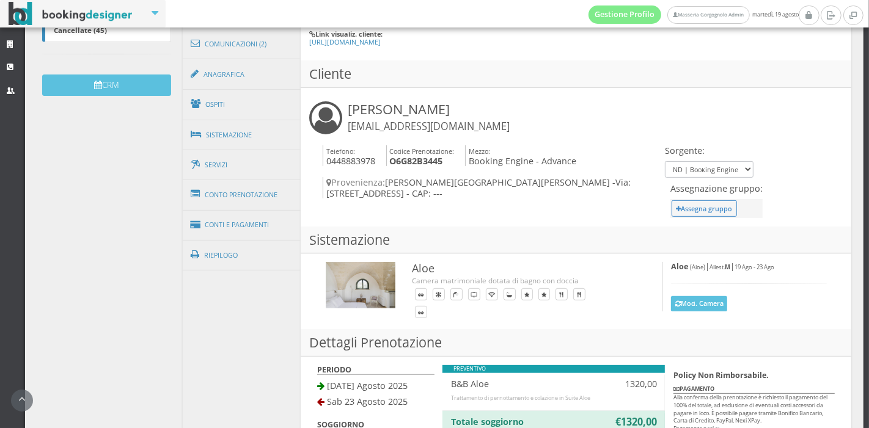
scroll to position [373, 0]
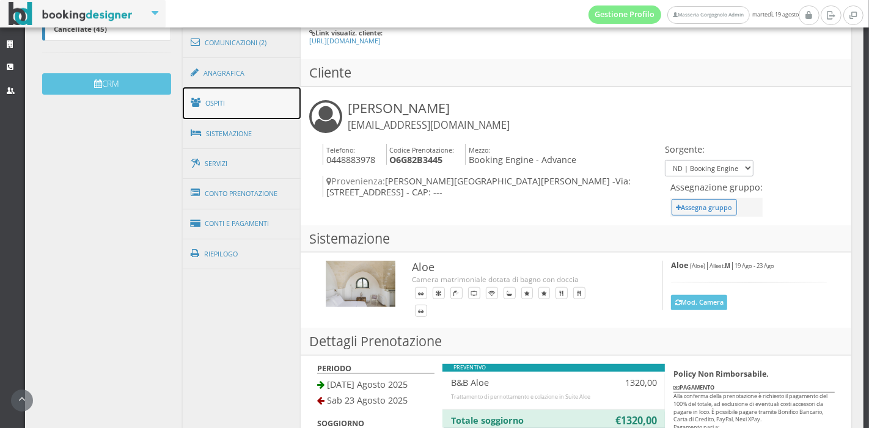
click at [239, 113] on link "Ospiti" at bounding box center [242, 103] width 119 height 32
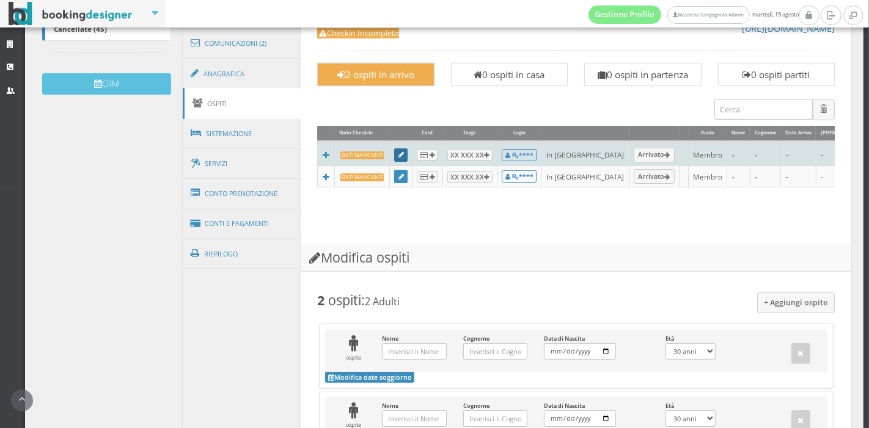
click at [399, 154] on icon at bounding box center [402, 155] width 6 height 7
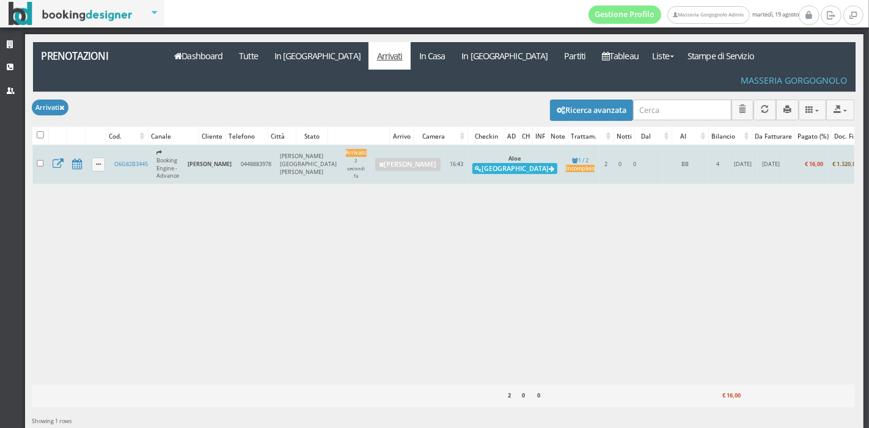
click at [472, 163] on button "[GEOGRAPHIC_DATA]" at bounding box center [514, 168] width 85 height 11
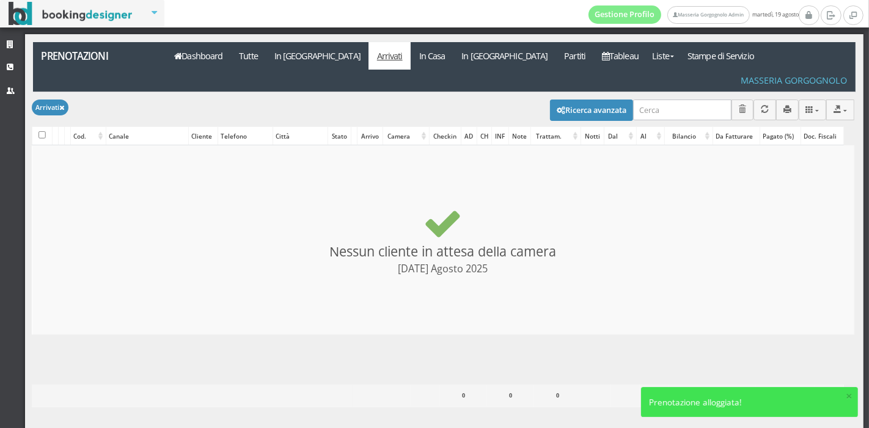
checkbox input "false"
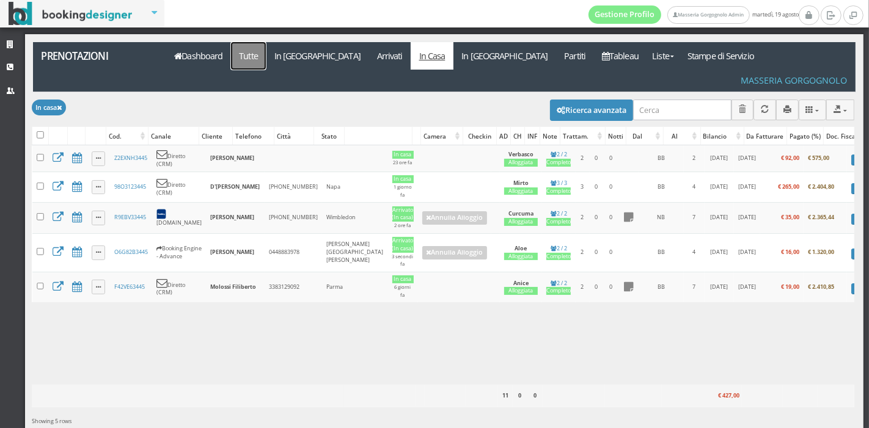
click at [235, 59] on link "Tutte" at bounding box center [248, 56] width 35 height 28
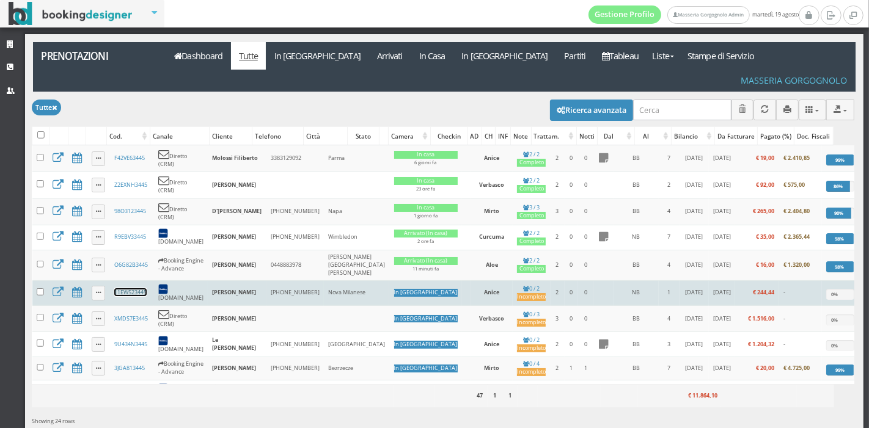
click at [121, 288] on link "11EW523445" at bounding box center [130, 292] width 32 height 8
click at [135, 288] on link "11EW523445" at bounding box center [130, 292] width 32 height 8
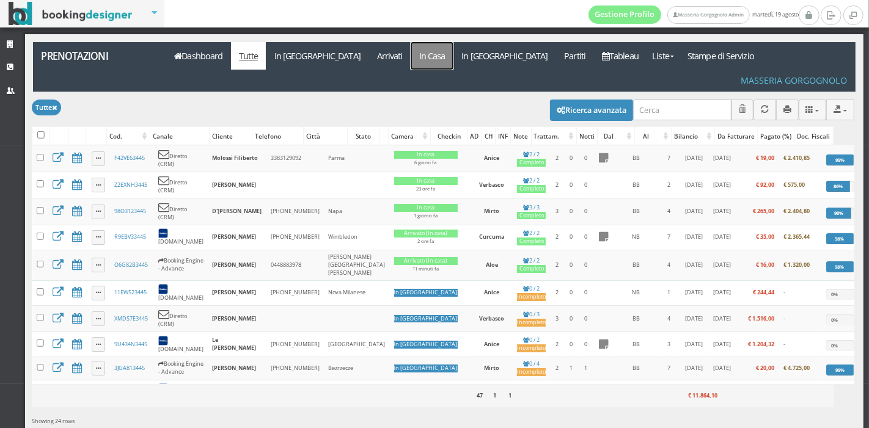
click at [411, 59] on link "In Casa" at bounding box center [432, 56] width 43 height 28
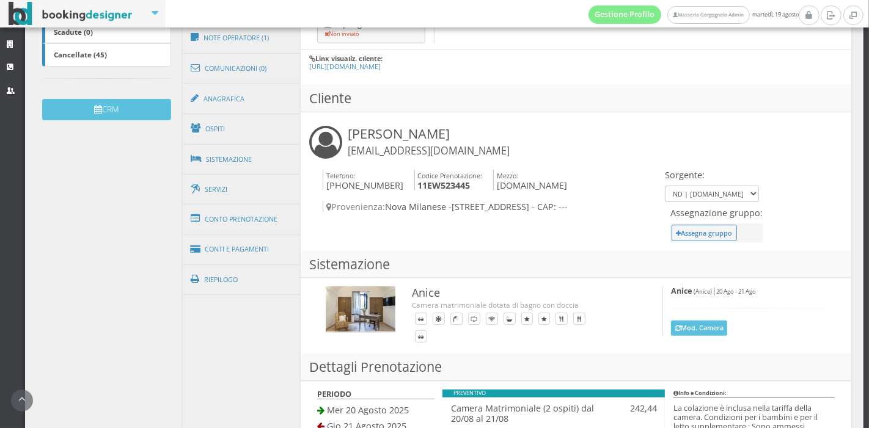
scroll to position [345, 0]
click at [252, 249] on link "Conti e Pagamenti" at bounding box center [242, 249] width 119 height 31
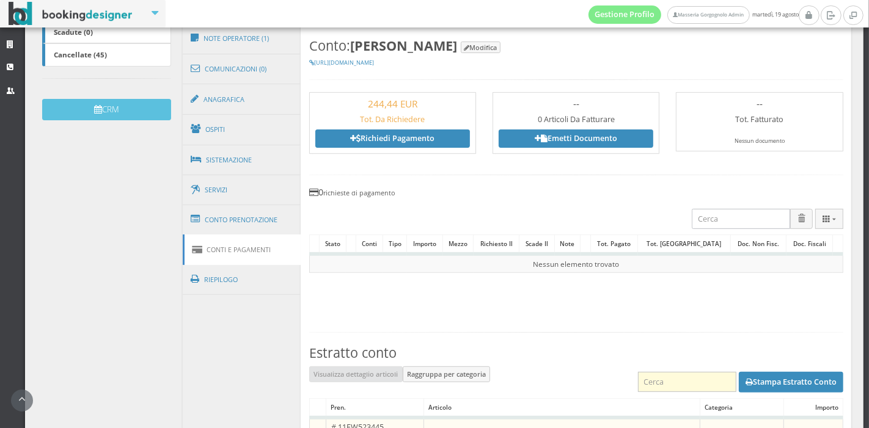
scroll to position [559, 0]
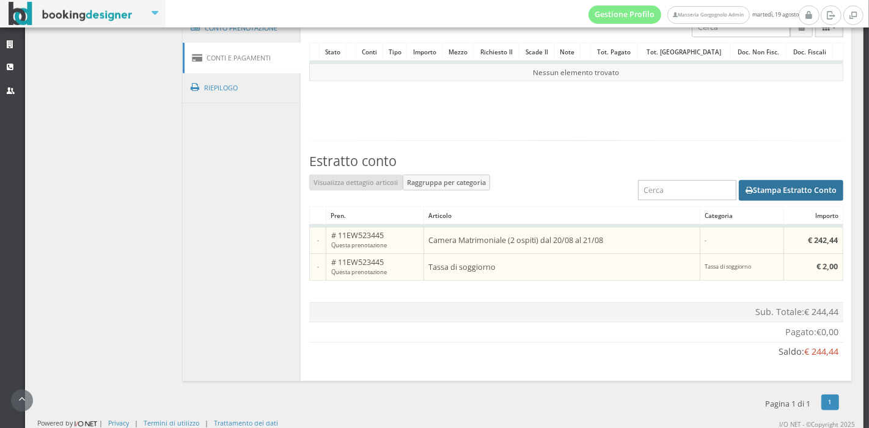
click at [768, 186] on button "Stampa Estratto Conto" at bounding box center [791, 190] width 105 height 21
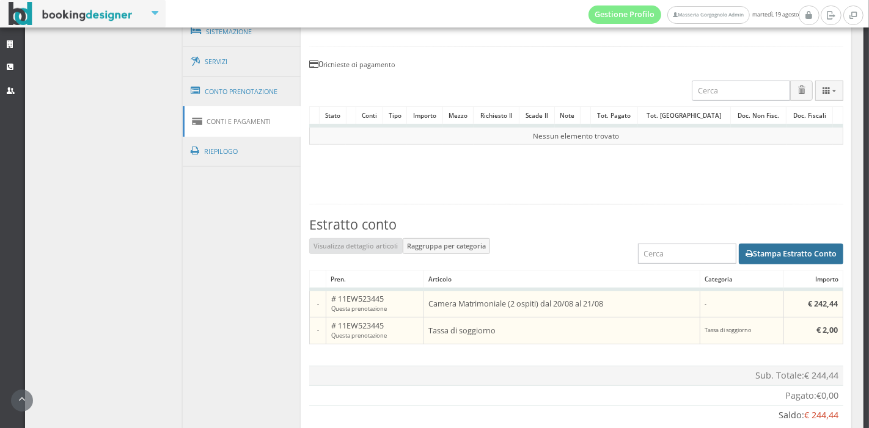
scroll to position [474, 0]
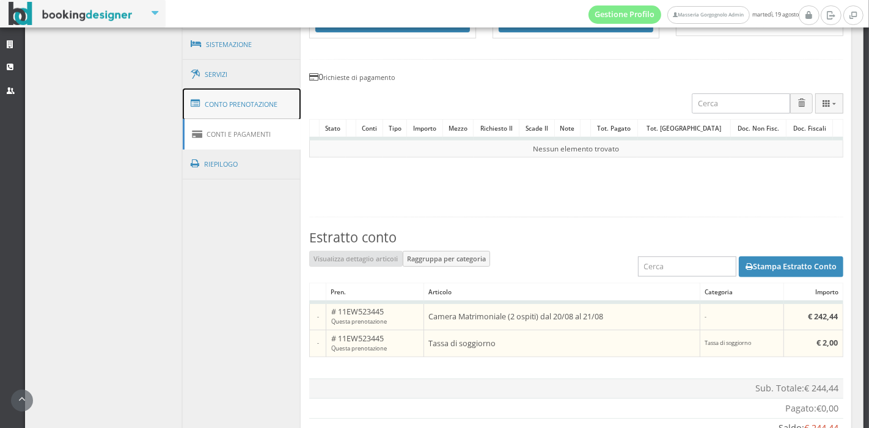
click at [238, 89] on link "Conto Prenotazione" at bounding box center [242, 105] width 119 height 32
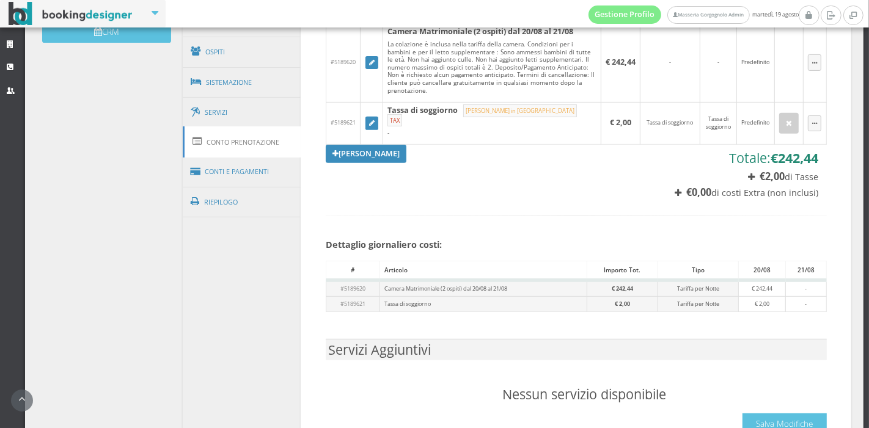
scroll to position [430, 0]
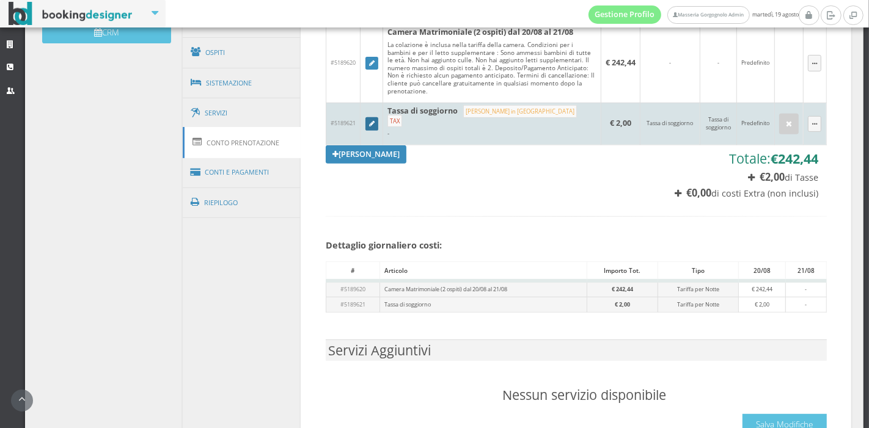
click at [371, 121] on icon at bounding box center [372, 124] width 6 height 7
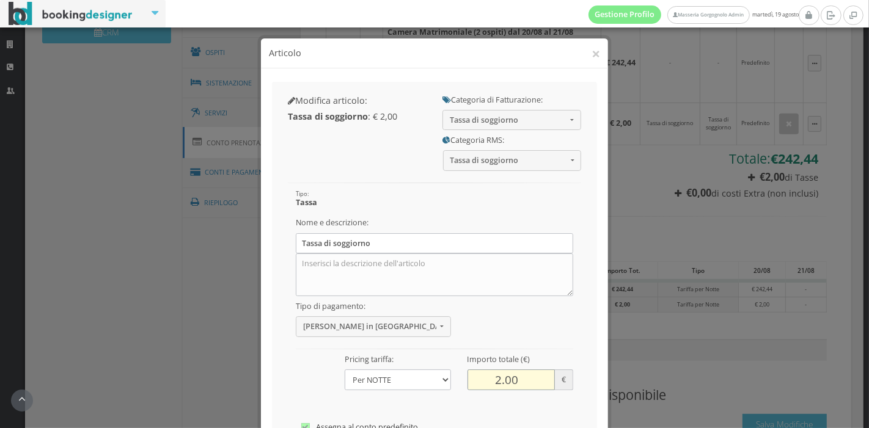
click at [492, 378] on input "2.00" at bounding box center [512, 380] width 88 height 20
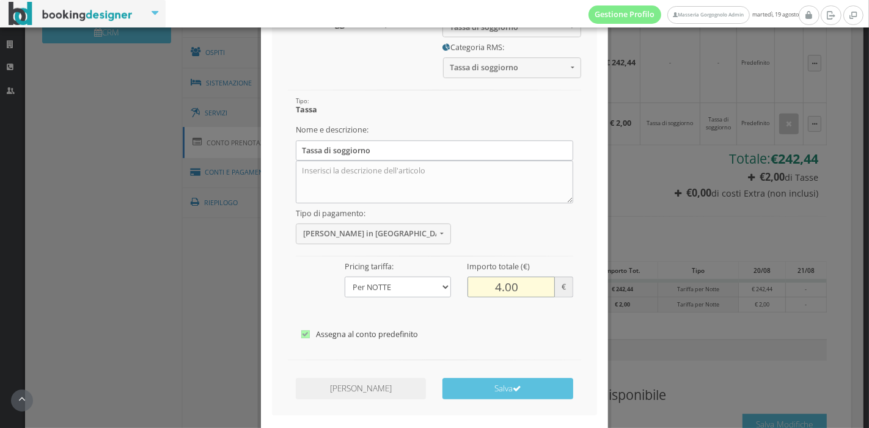
scroll to position [105, 0]
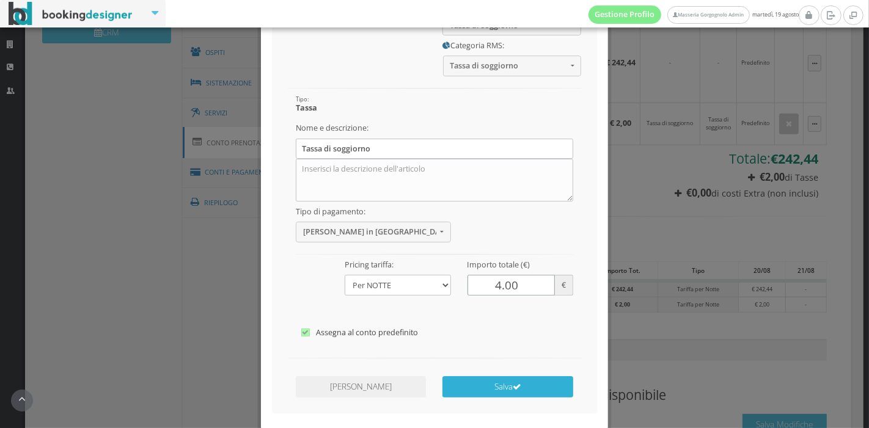
type input "4.00"
click at [531, 385] on button "Salva" at bounding box center [508, 387] width 130 height 21
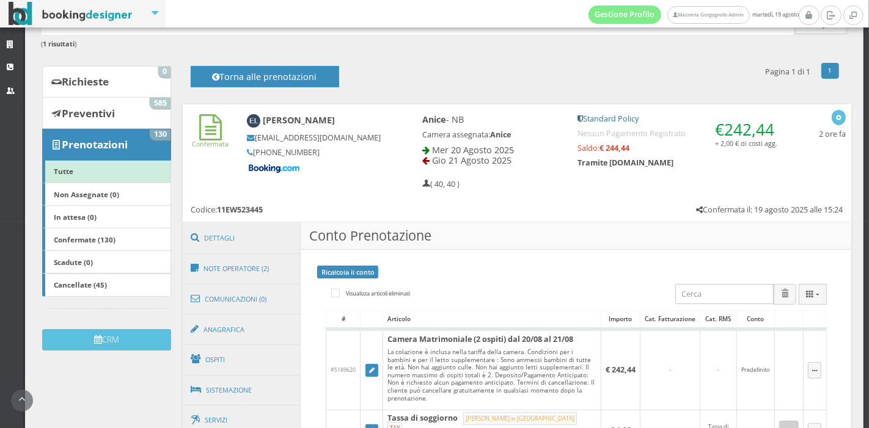
scroll to position [81, 0]
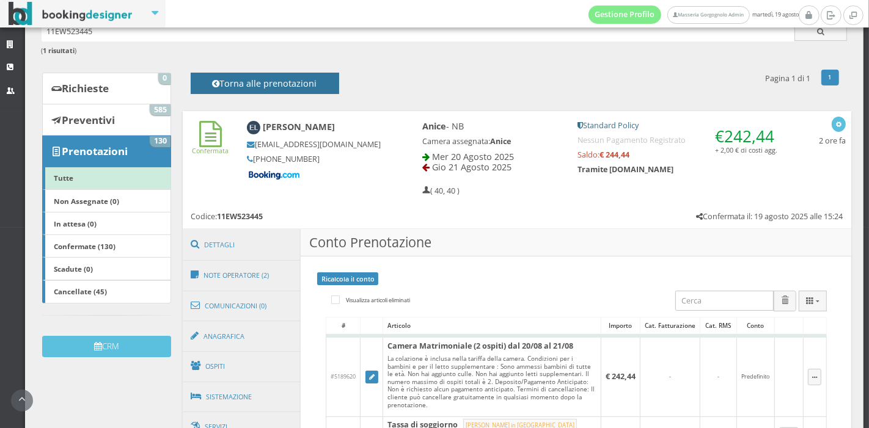
click at [323, 92] on button "Torna alle prenotazioni" at bounding box center [265, 83] width 149 height 21
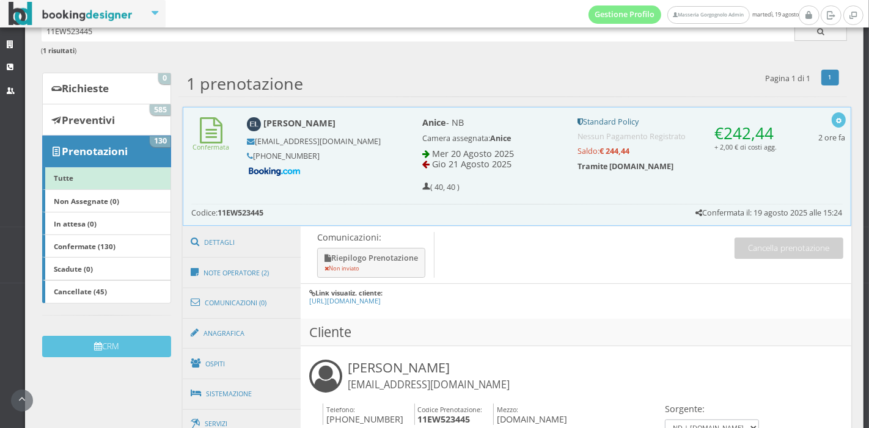
scroll to position [17, 0]
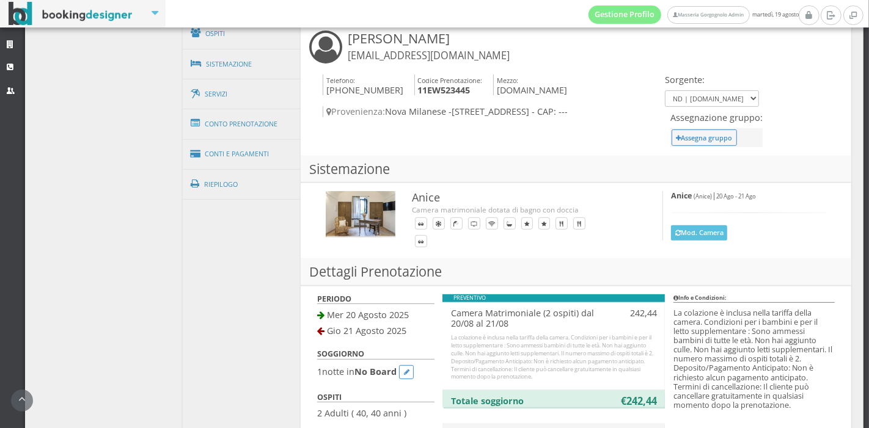
scroll to position [447, 0]
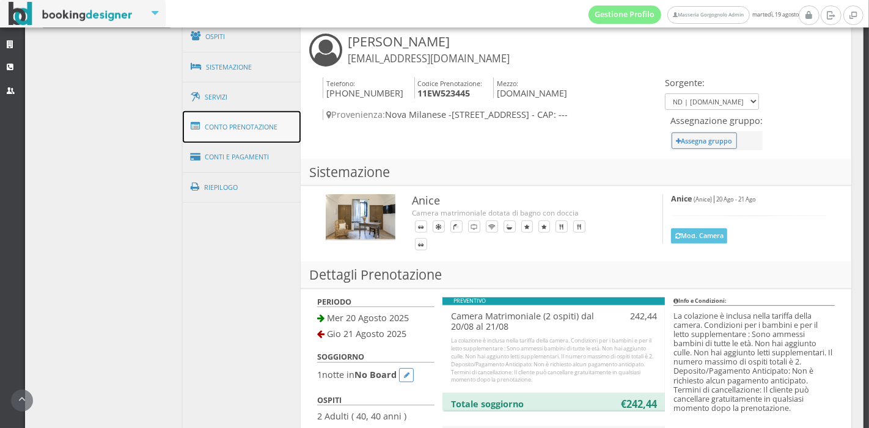
click at [267, 128] on link "Conto Prenotazione" at bounding box center [242, 127] width 119 height 32
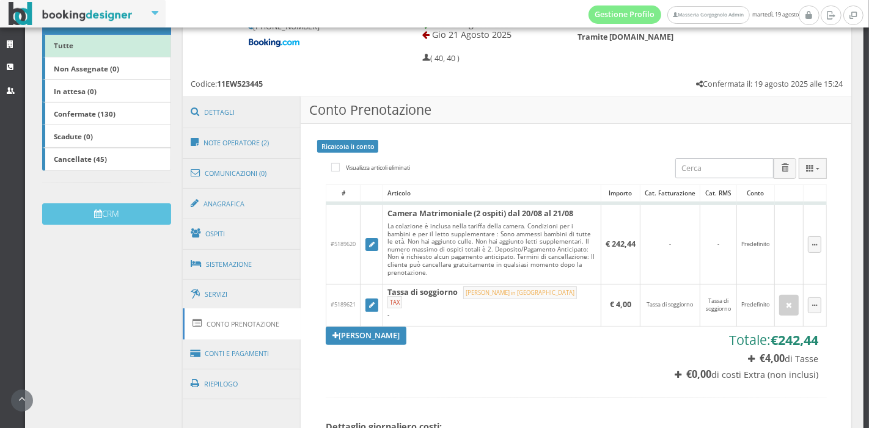
scroll to position [223, 0]
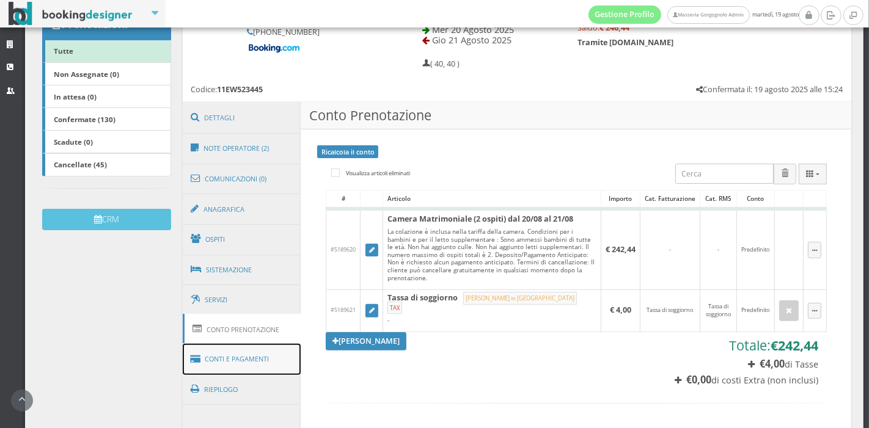
click at [233, 366] on link "Conti e Pagamenti" at bounding box center [242, 359] width 119 height 31
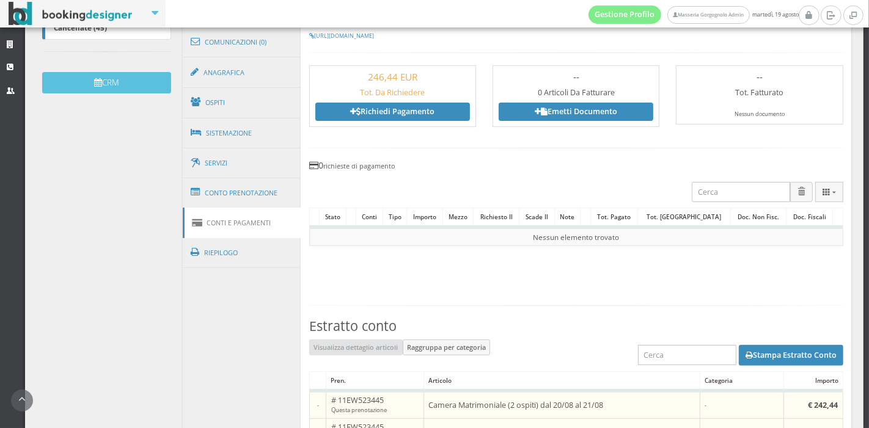
scroll to position [469, 0]
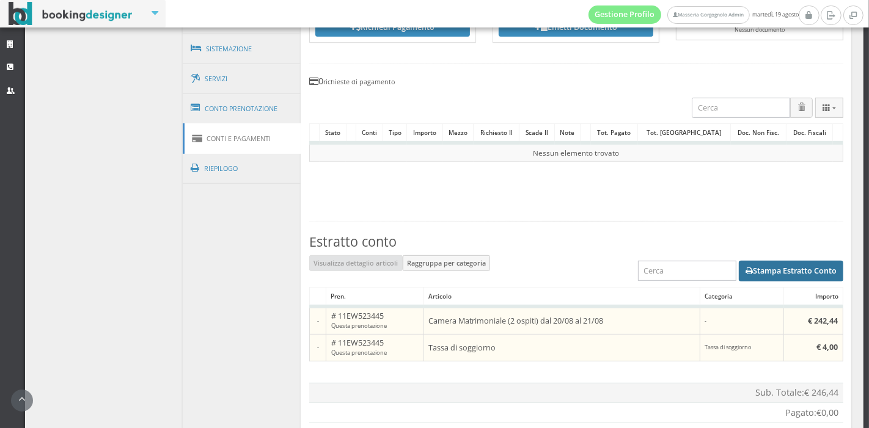
click at [781, 263] on button "Stampa Estratto Conto" at bounding box center [791, 271] width 105 height 21
